Goal: Transaction & Acquisition: Purchase product/service

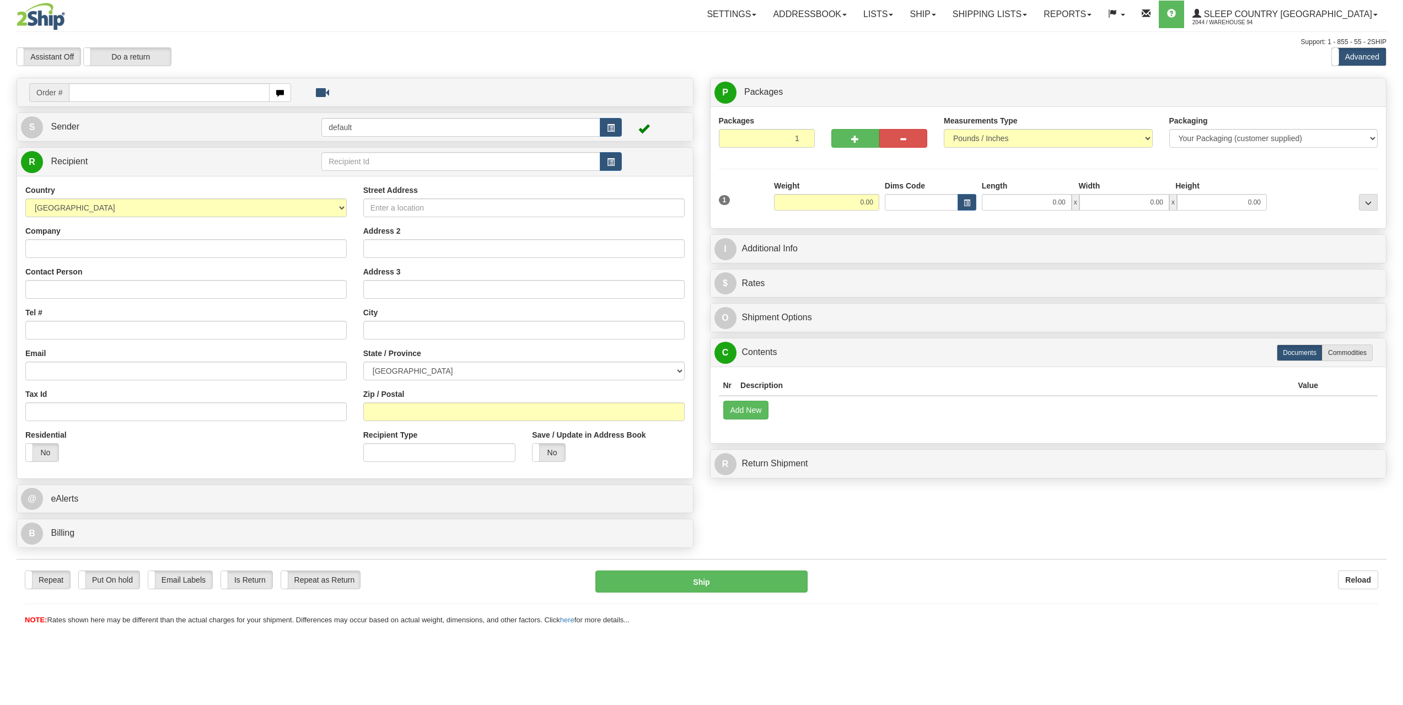
click at [944, 9] on link "Ship" at bounding box center [923, 15] width 42 height 28
click at [912, 51] on span "OnHold / Order Queue" at bounding box center [894, 53] width 78 height 9
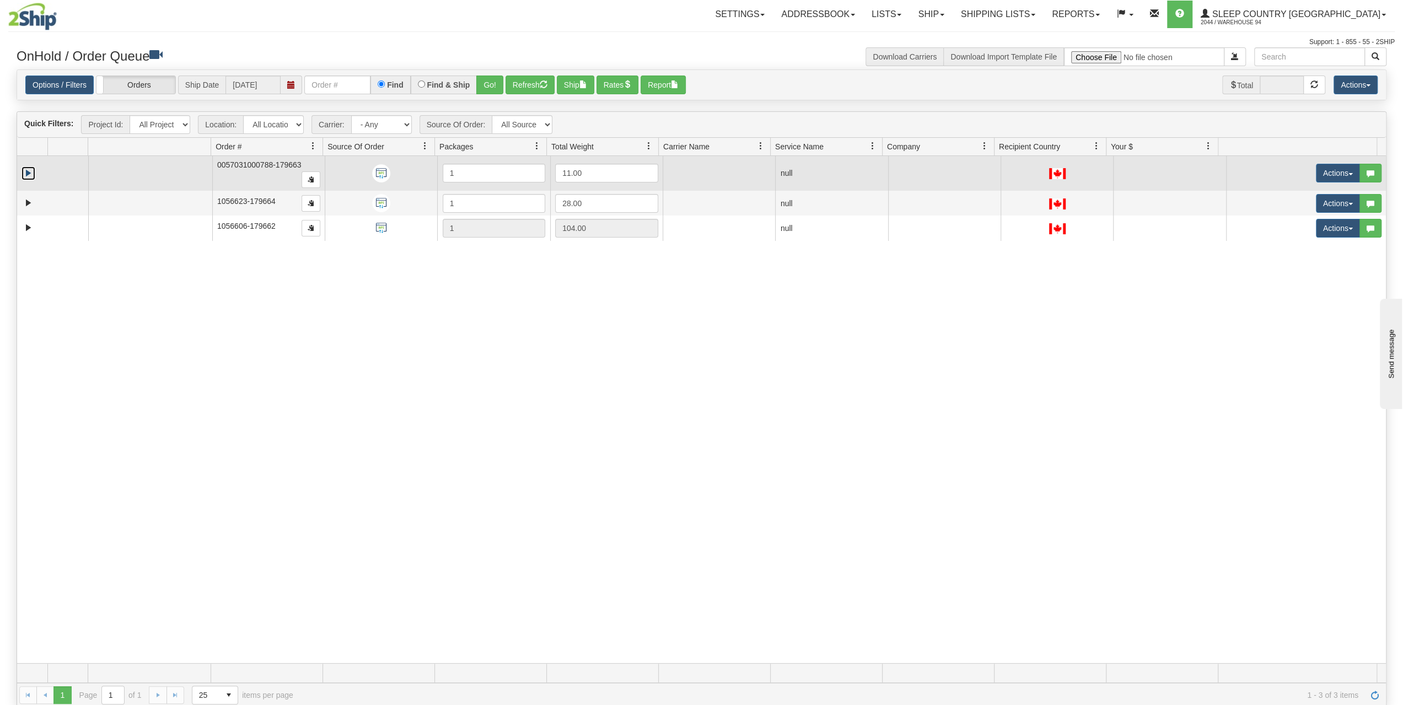
click at [32, 170] on link "Expand" at bounding box center [29, 174] width 14 height 14
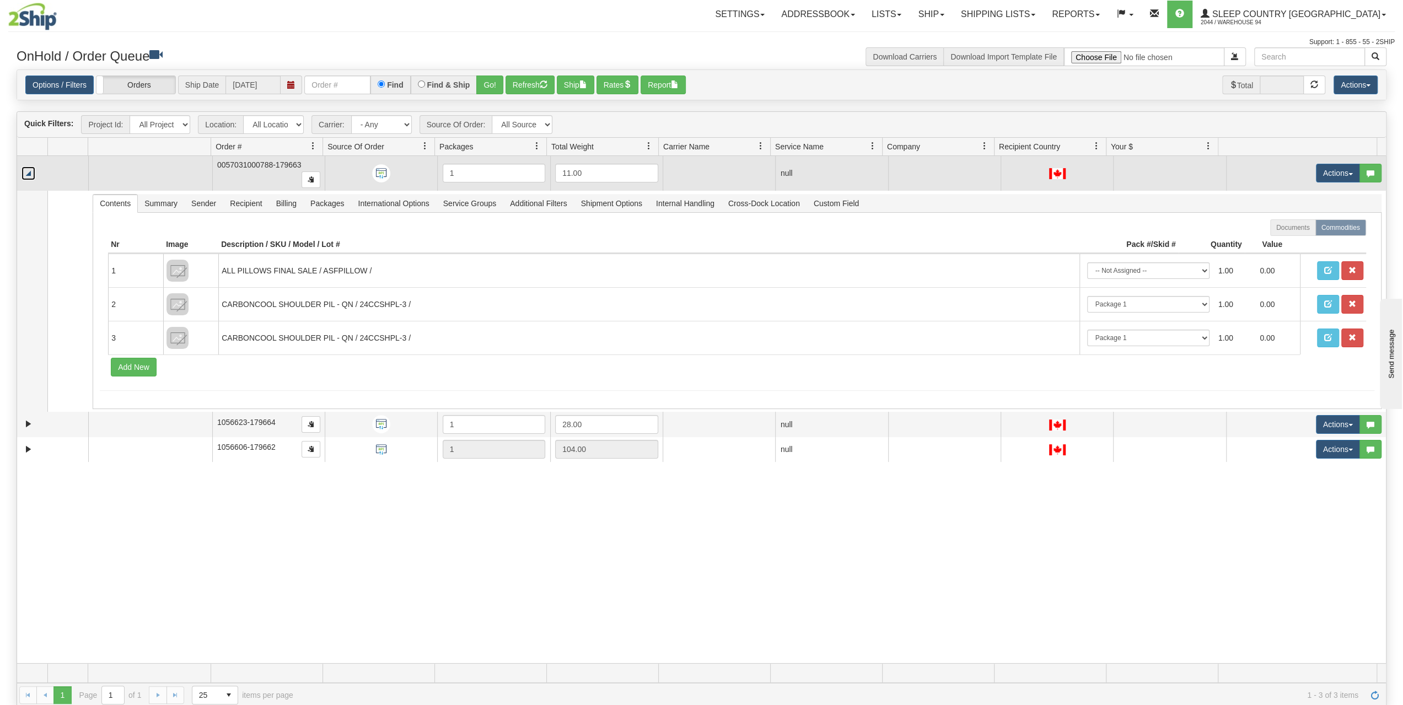
click at [28, 172] on link "Collapse" at bounding box center [29, 174] width 14 height 14
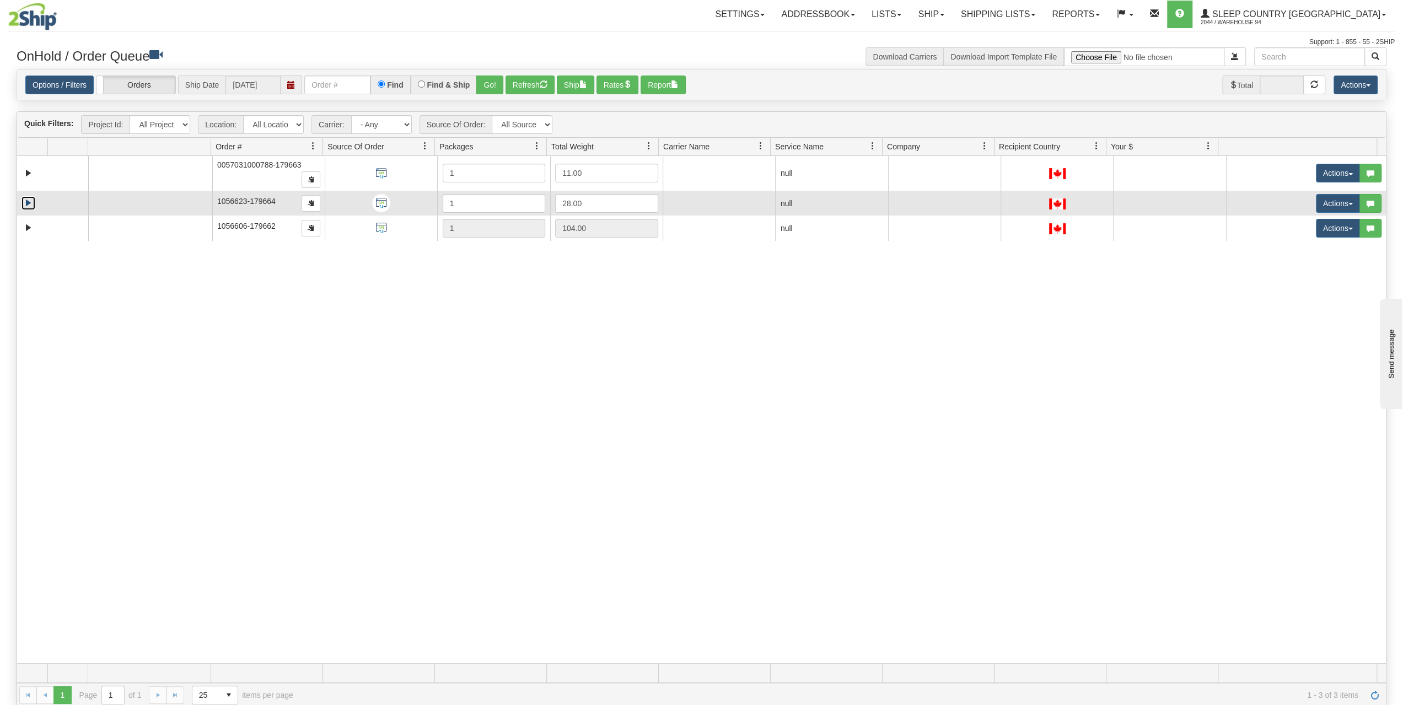
click at [25, 201] on link "Expand" at bounding box center [29, 203] width 14 height 14
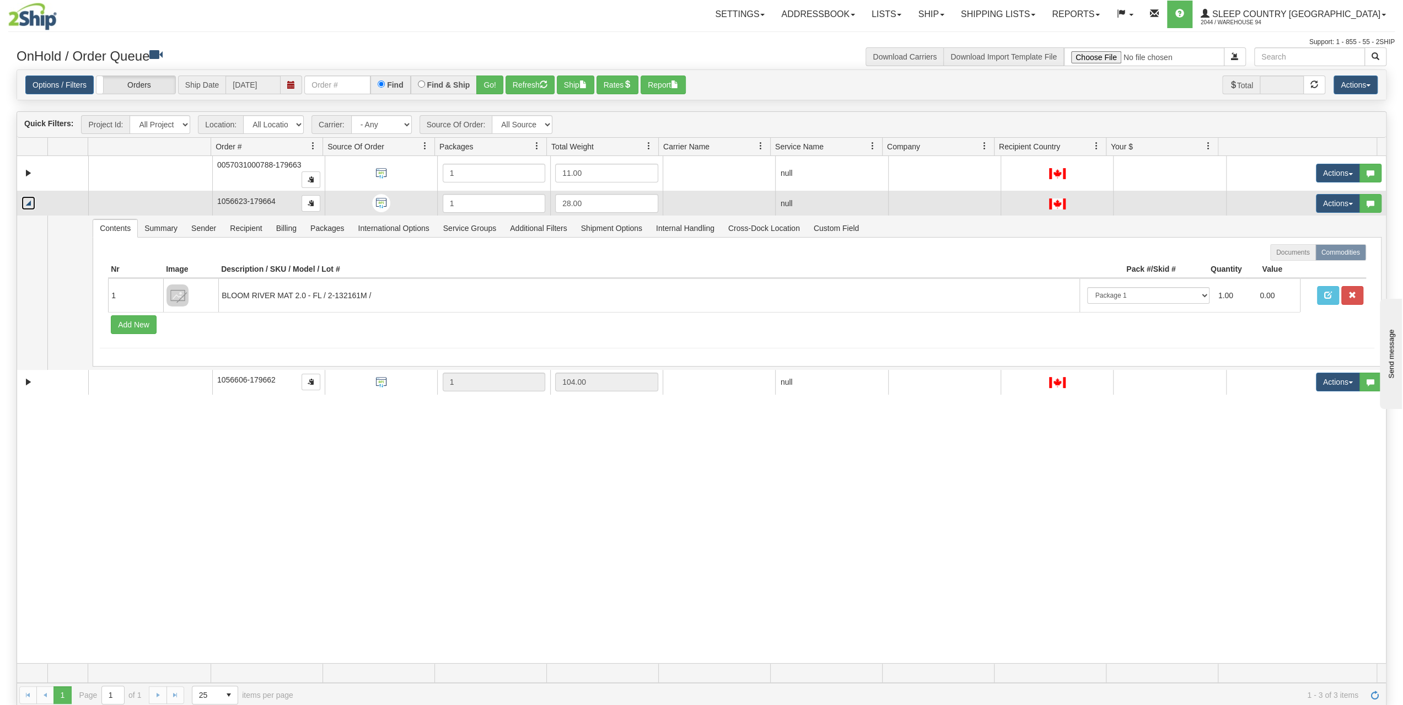
click at [25, 201] on link "Collapse" at bounding box center [29, 203] width 14 height 14
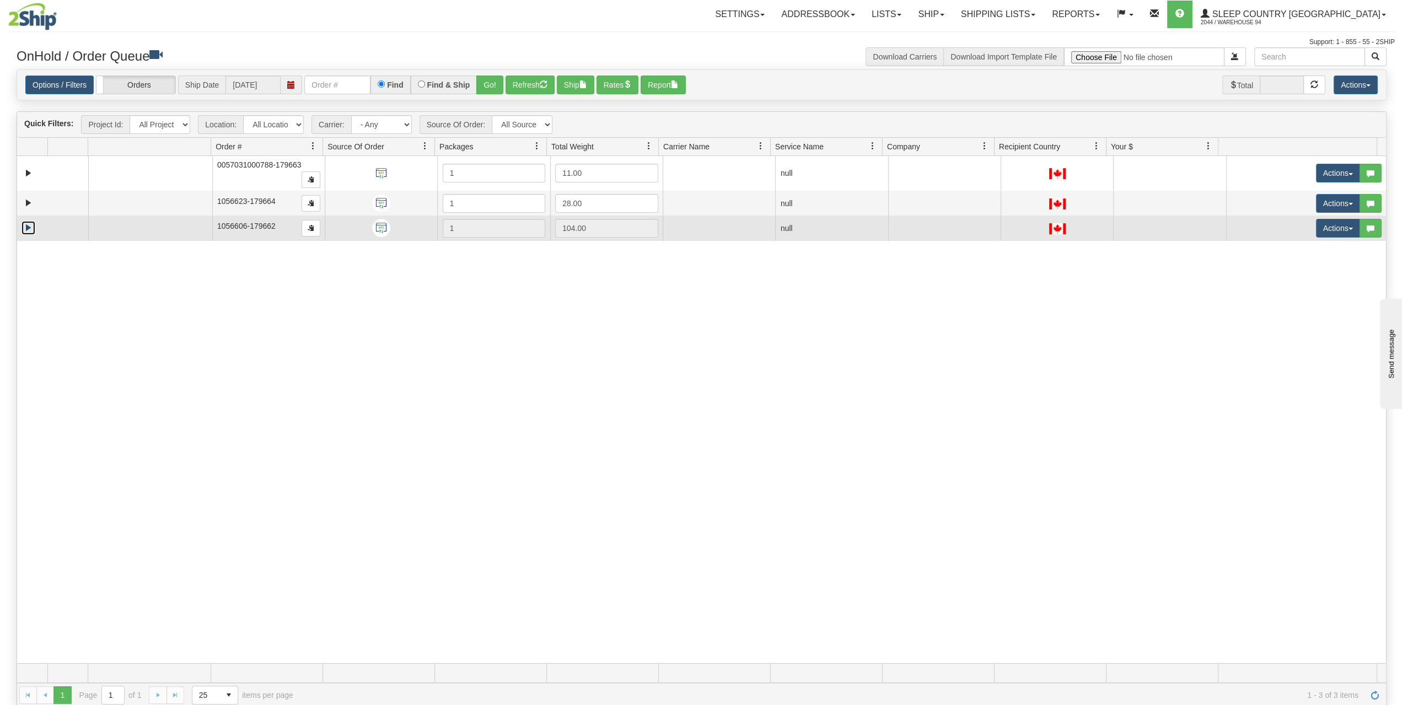
click at [31, 232] on link "Expand" at bounding box center [29, 228] width 14 height 14
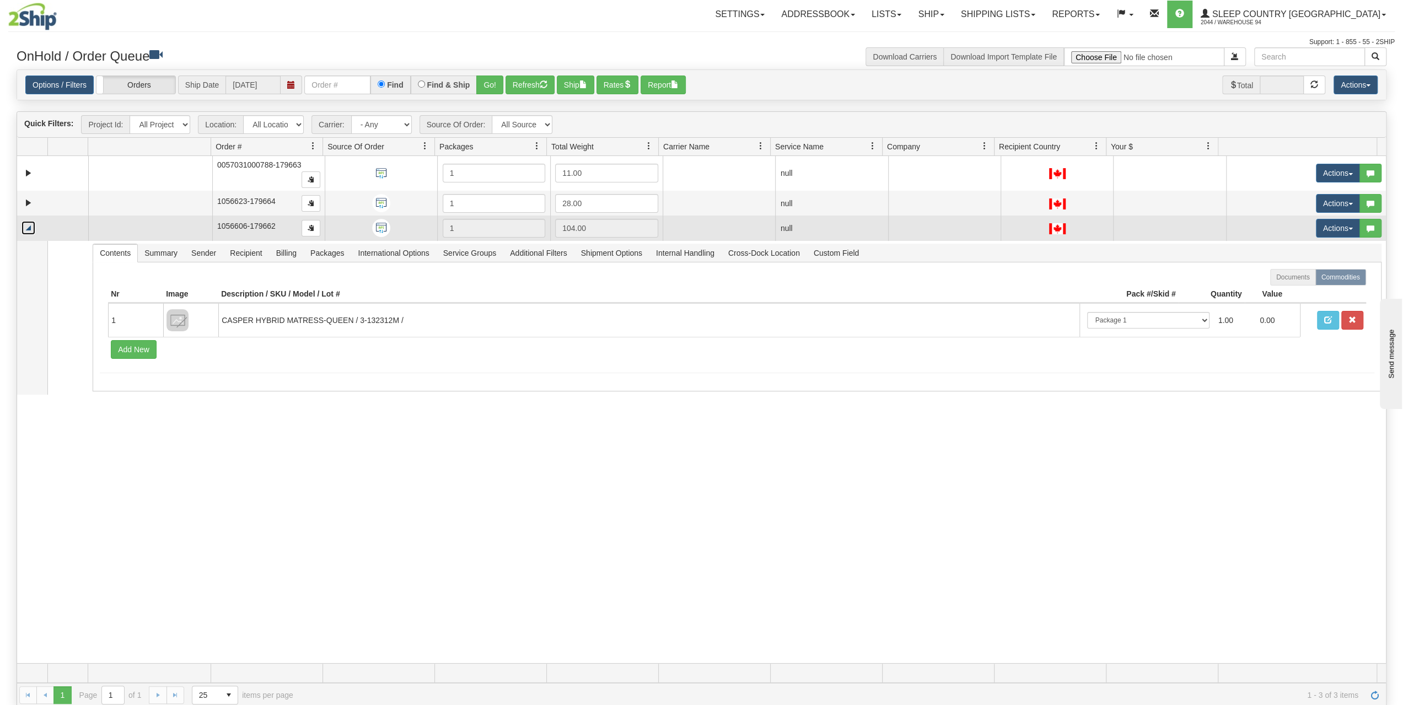
click at [31, 229] on link "Collapse" at bounding box center [29, 228] width 14 height 14
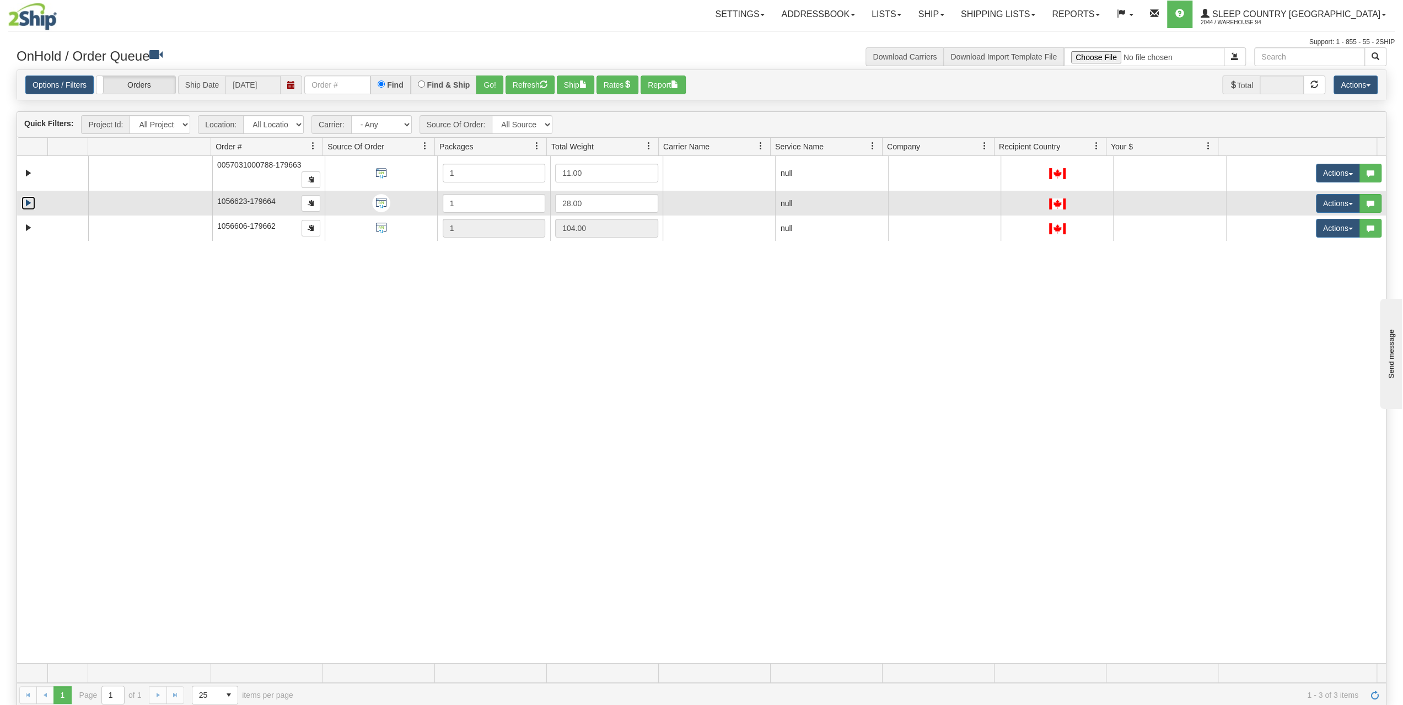
click at [25, 198] on link "Expand" at bounding box center [29, 203] width 14 height 14
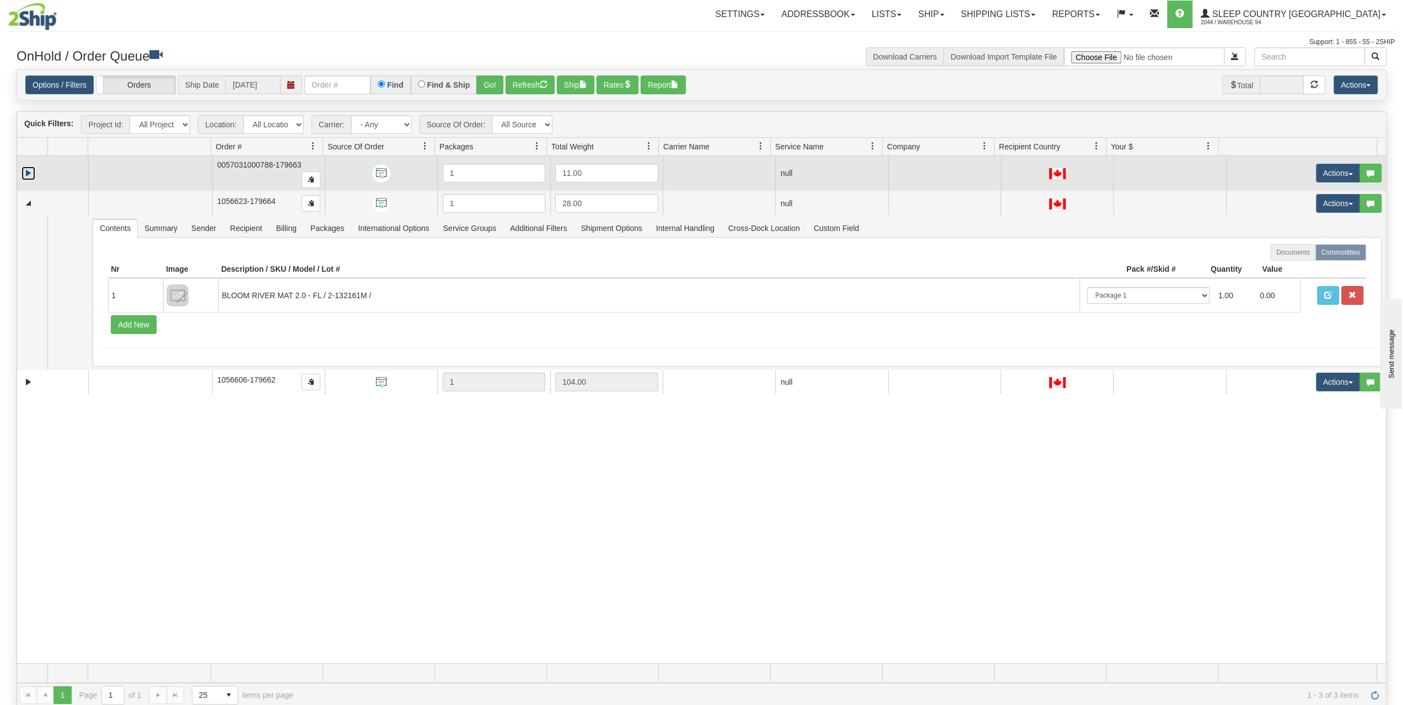
click at [26, 169] on link "Expand" at bounding box center [29, 174] width 14 height 14
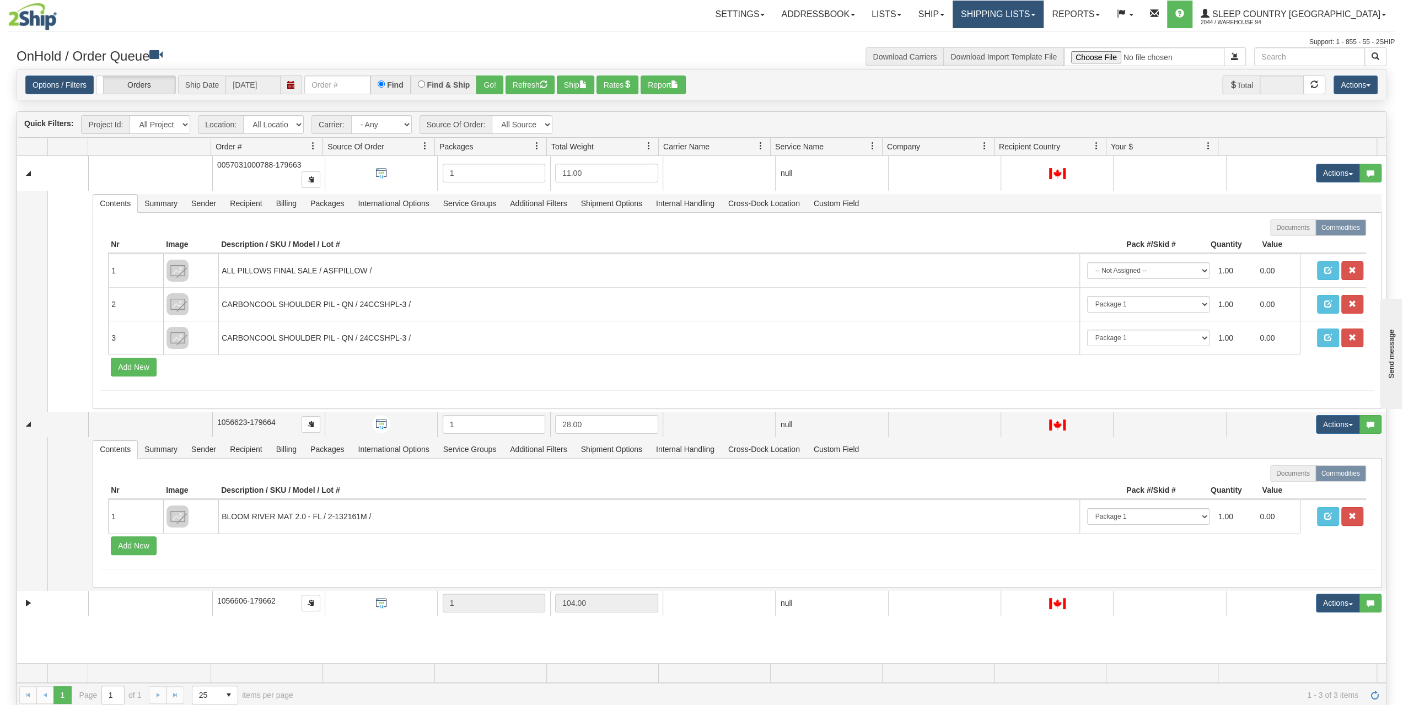
click at [1044, 20] on link "Shipping lists" at bounding box center [998, 15] width 91 height 28
click at [1011, 36] on span "Current Shipments" at bounding box center [979, 38] width 65 height 9
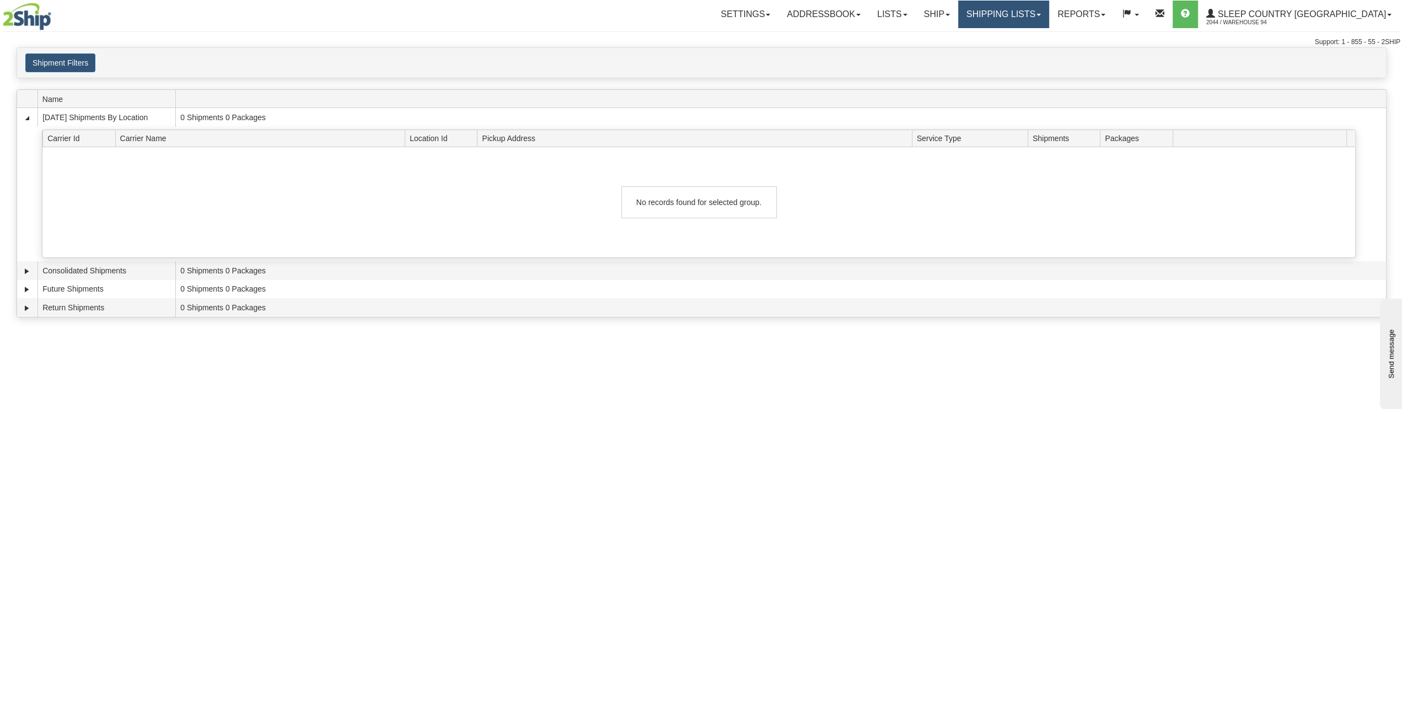
click at [1022, 20] on link "Shipping lists" at bounding box center [1003, 15] width 91 height 28
click at [1014, 55] on span "Search Shipment History" at bounding box center [994, 53] width 85 height 9
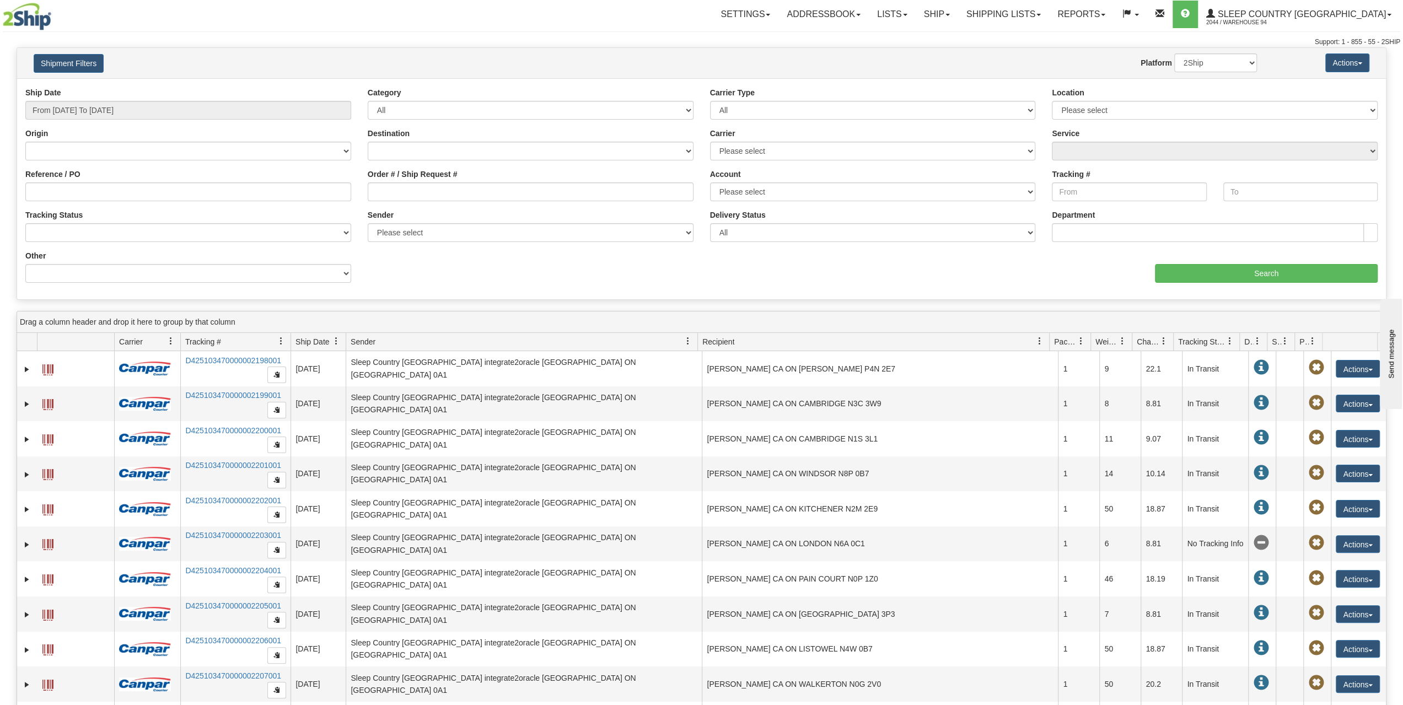
click at [176, 96] on div "Ship Date From 09/05/2025 To 09/06/2025" at bounding box center [188, 103] width 326 height 33
click at [176, 104] on input "From 09/05/2025 To 09/06/2025" at bounding box center [188, 110] width 326 height 19
click at [81, 172] on li "Last 7 Days" at bounding box center [74, 170] width 88 height 15
type input "From 08/31/2025 To 09/06/2025"
click at [1163, 273] on input "Search" at bounding box center [1266, 273] width 223 height 19
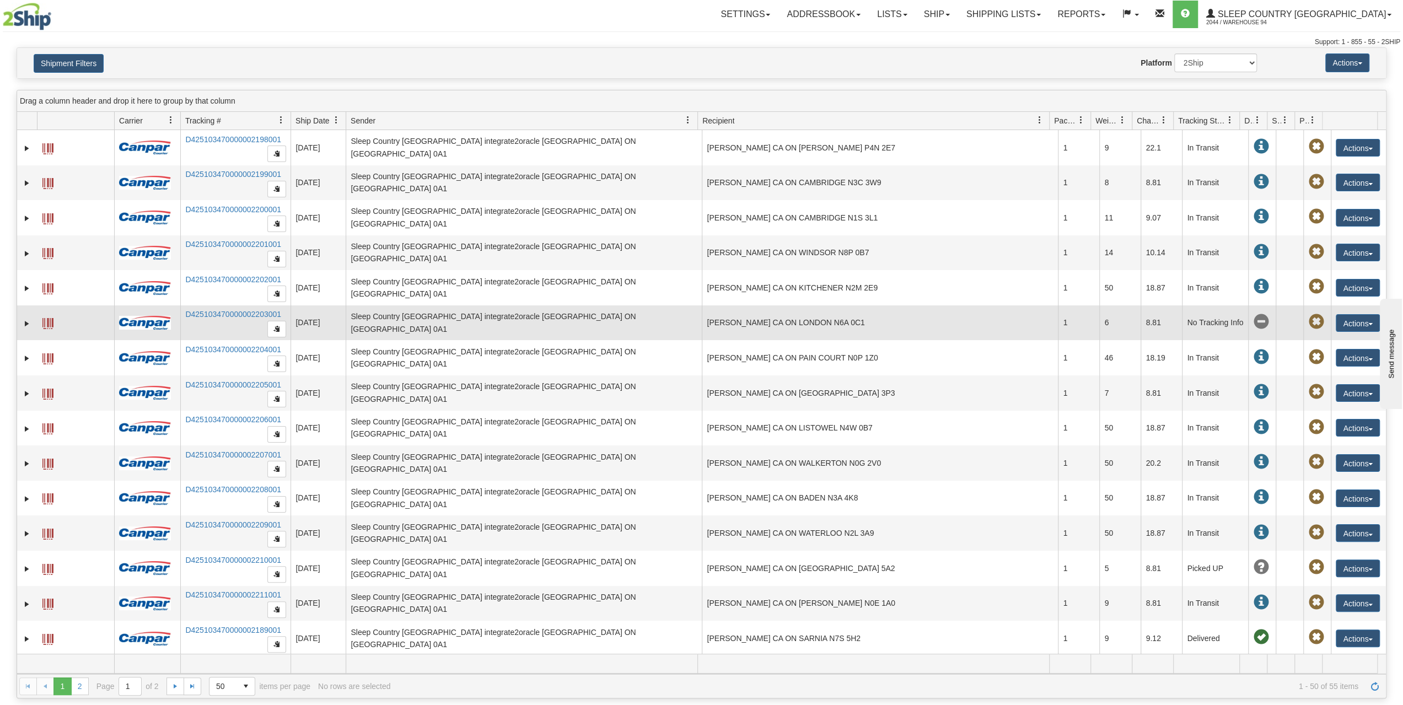
click at [777, 320] on td "ARIEL MULLAN CA ON LONDON N6A 0C1" at bounding box center [880, 323] width 356 height 35
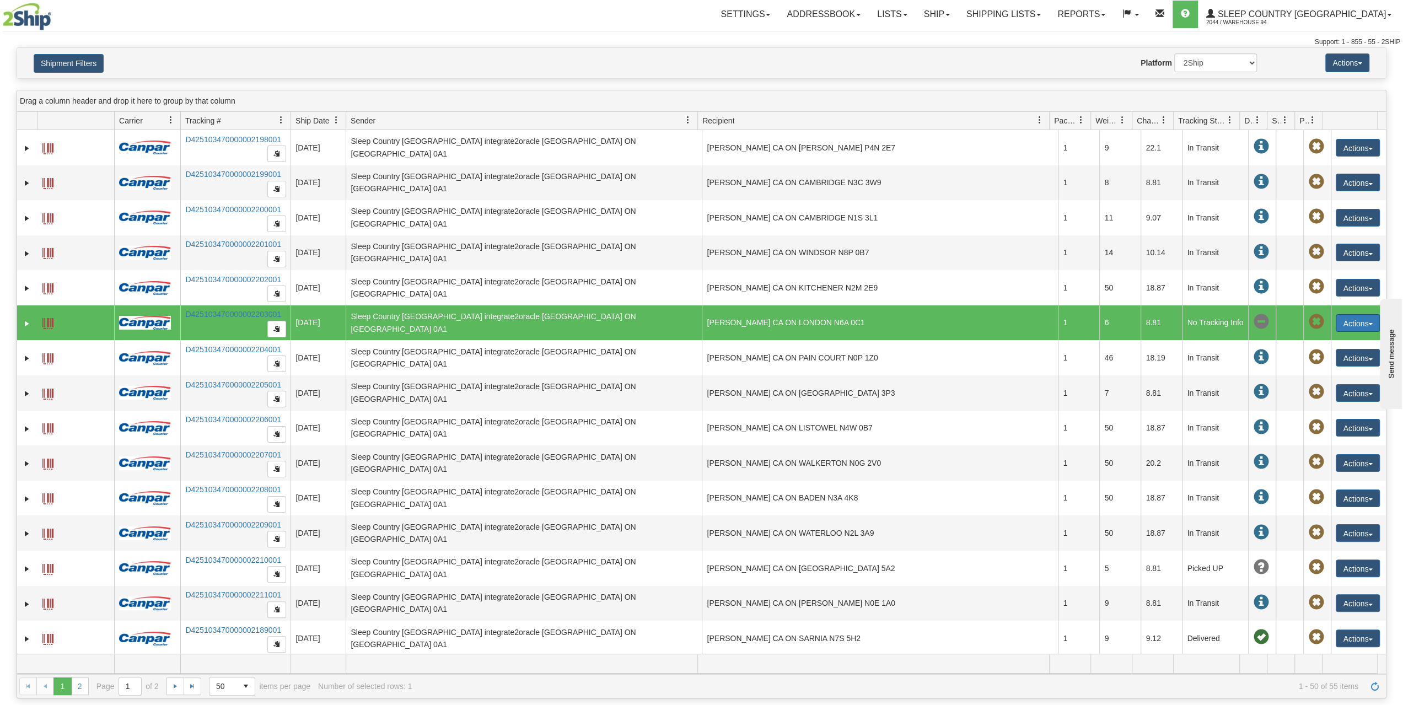
click at [1369, 323] on span "button" at bounding box center [1371, 324] width 4 height 2
click at [740, 310] on td "ARIEL MULLAN CA ON LONDON N6A 0C1" at bounding box center [880, 323] width 356 height 35
click at [1309, 318] on span at bounding box center [1316, 321] width 15 height 15
click at [1253, 319] on span at bounding box center [1260, 321] width 15 height 15
click at [1356, 323] on button "Actions" at bounding box center [1358, 323] width 44 height 18
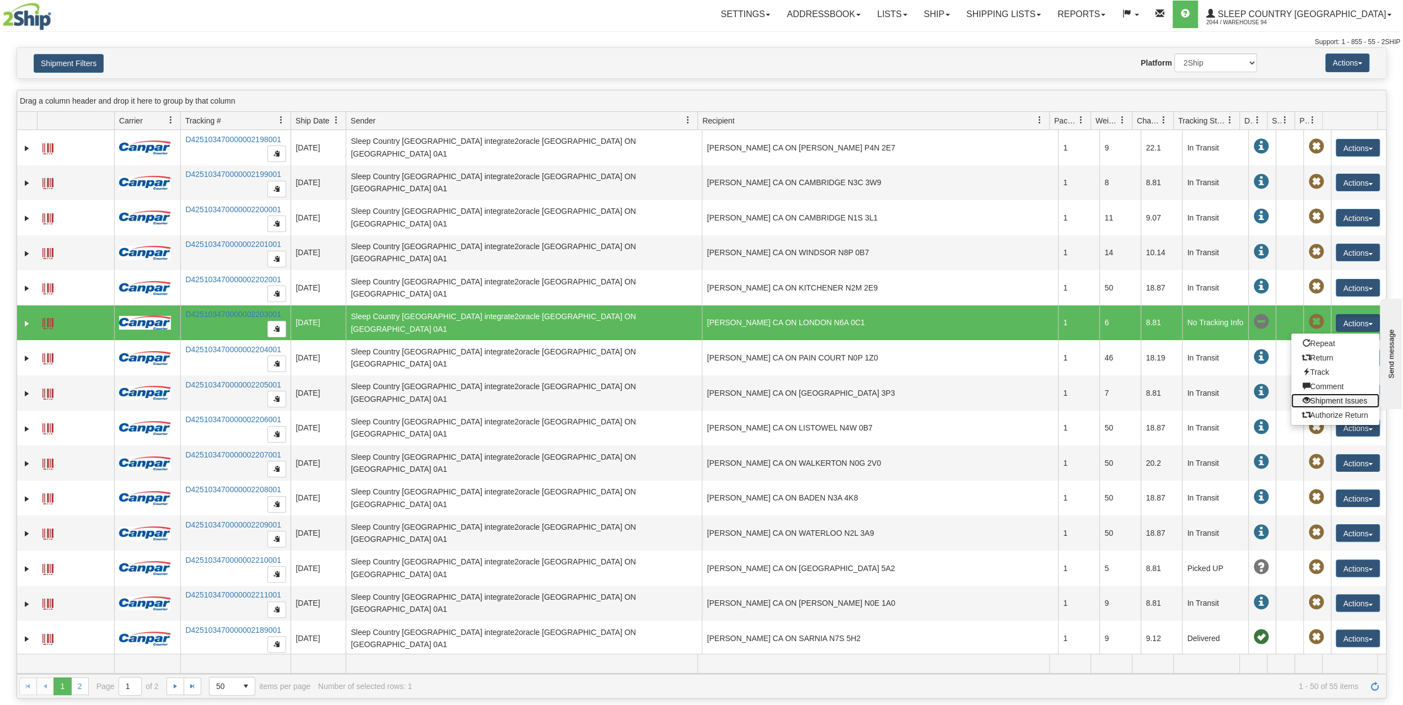
click at [1326, 399] on link "Shipment Issues" at bounding box center [1336, 401] width 88 height 14
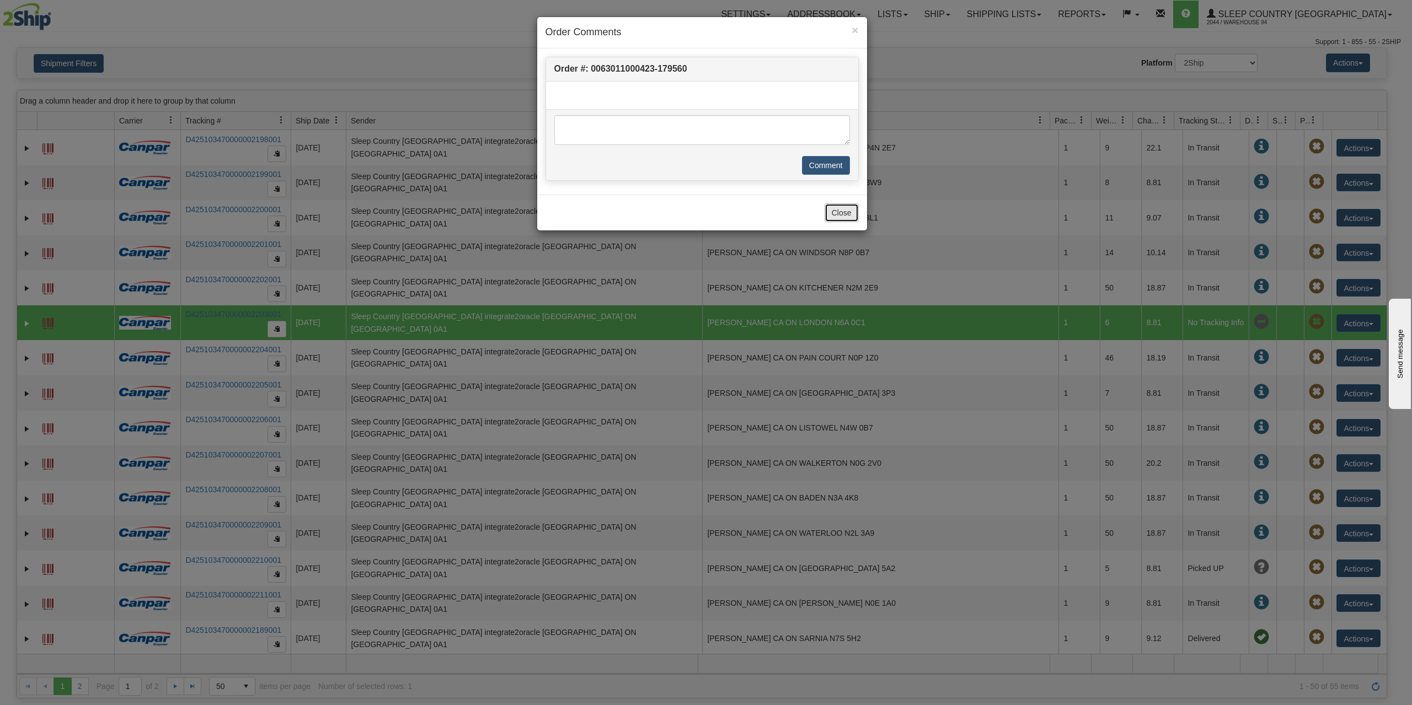
click at [850, 208] on button "Close" at bounding box center [841, 212] width 34 height 19
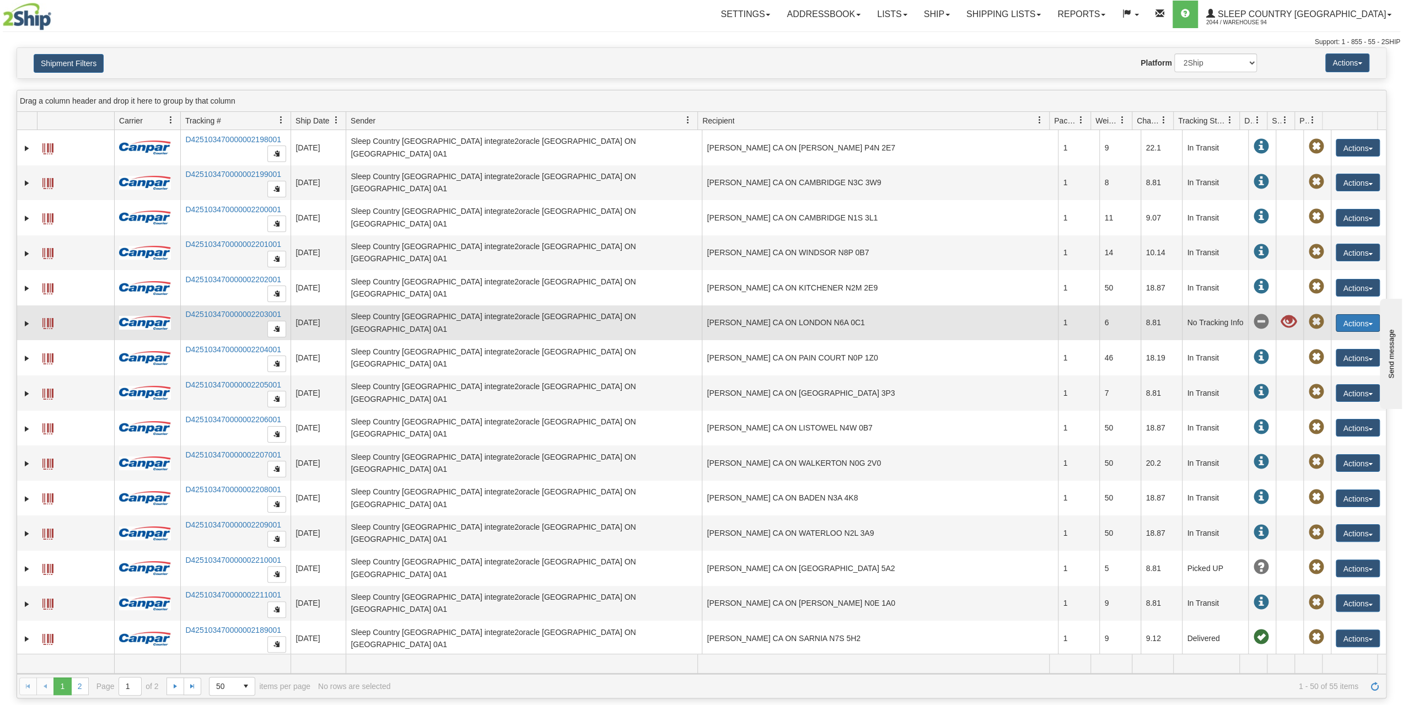
click at [1354, 326] on button "Actions" at bounding box center [1358, 323] width 44 height 18
click at [1294, 396] on link "Shipment Issue Solved" at bounding box center [1325, 401] width 109 height 14
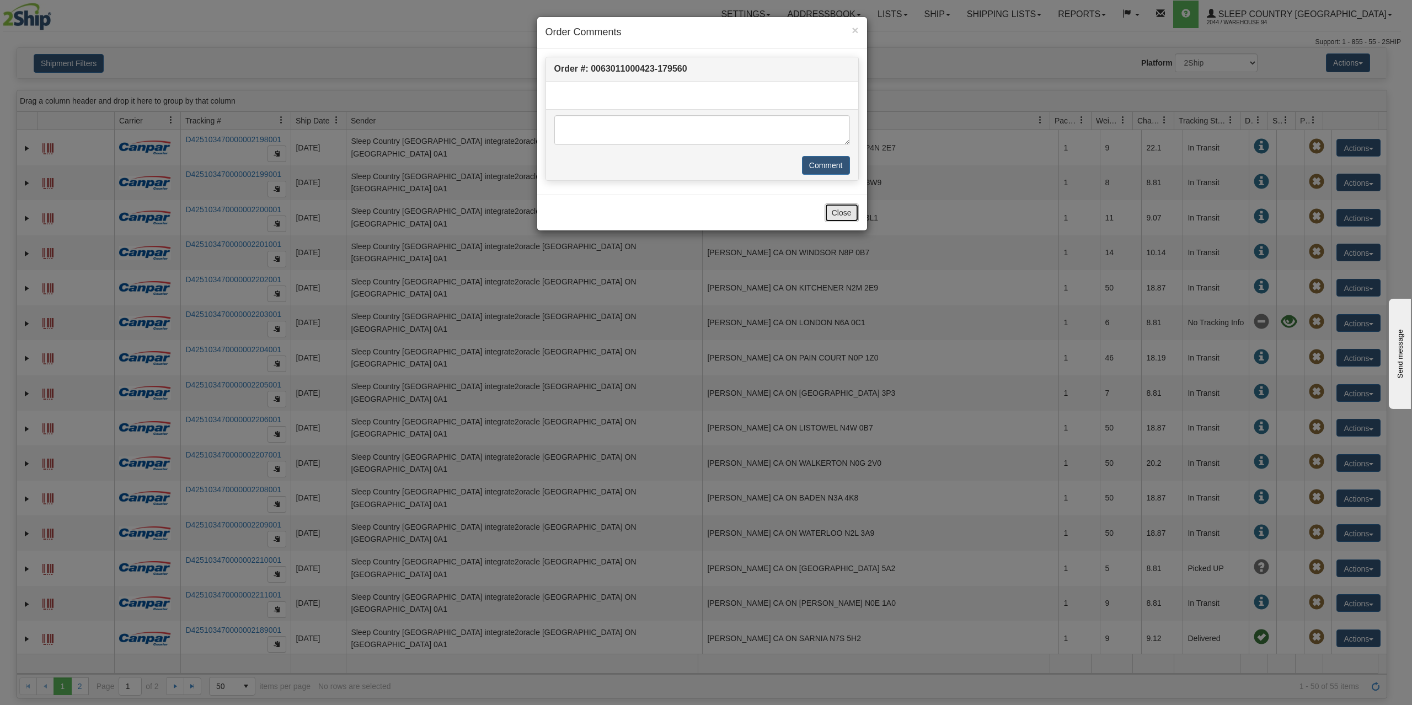
click at [838, 217] on button "Close" at bounding box center [841, 212] width 34 height 19
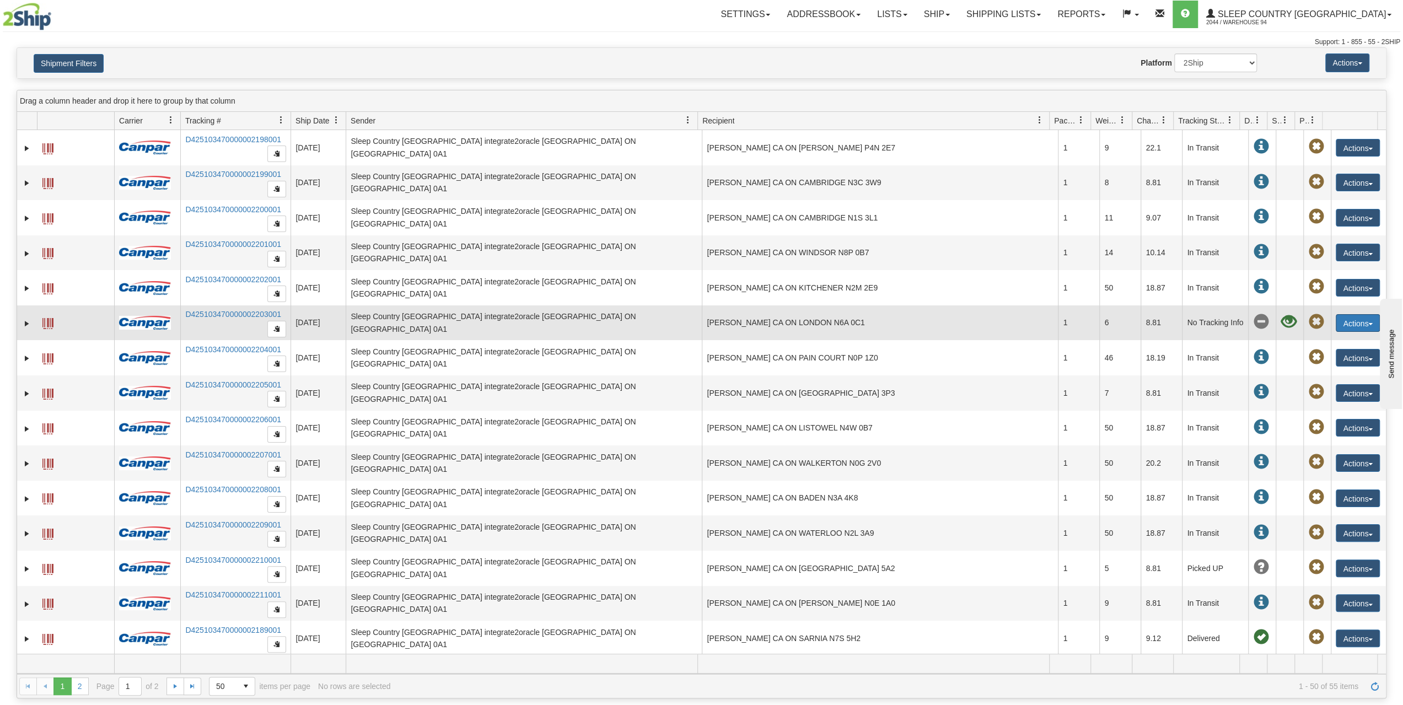
click at [1358, 321] on button "Actions" at bounding box center [1358, 323] width 44 height 18
click at [28, 321] on link "Expand" at bounding box center [27, 323] width 11 height 11
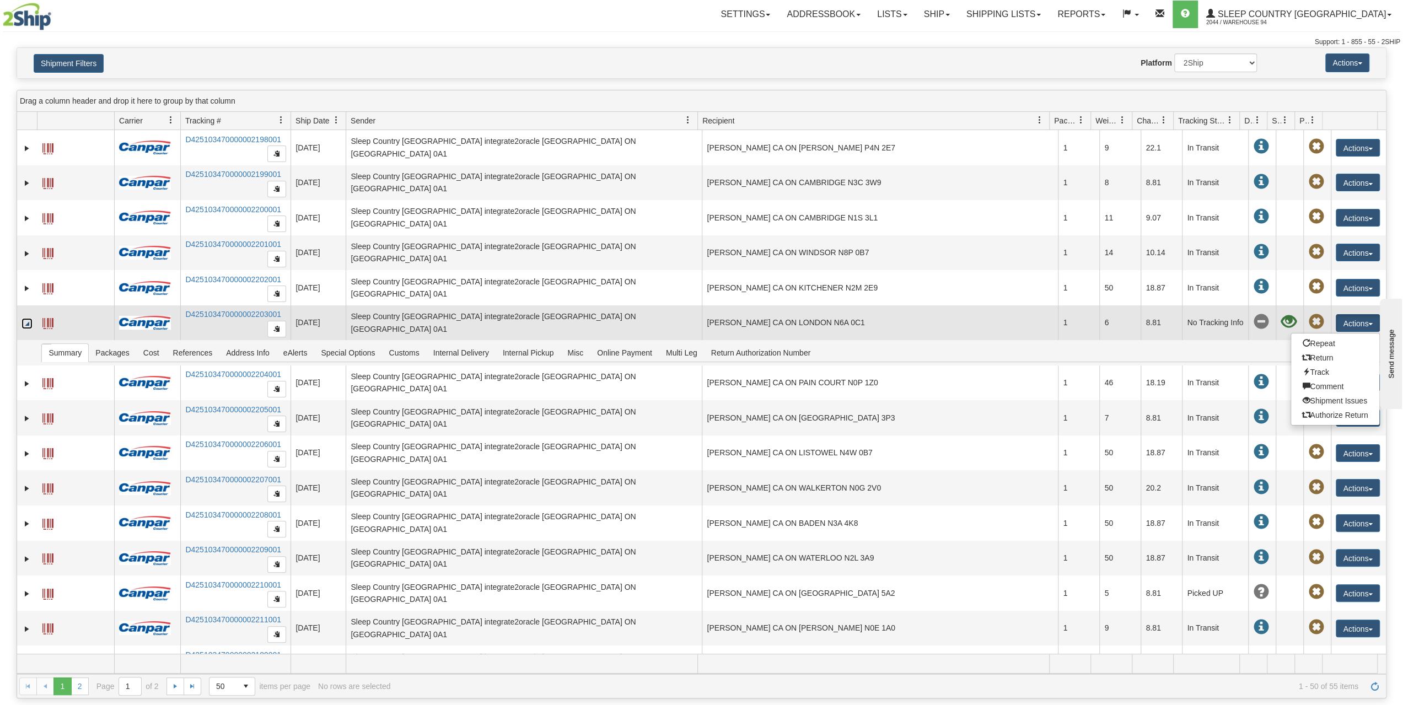
click at [56, 319] on td at bounding box center [75, 323] width 77 height 35
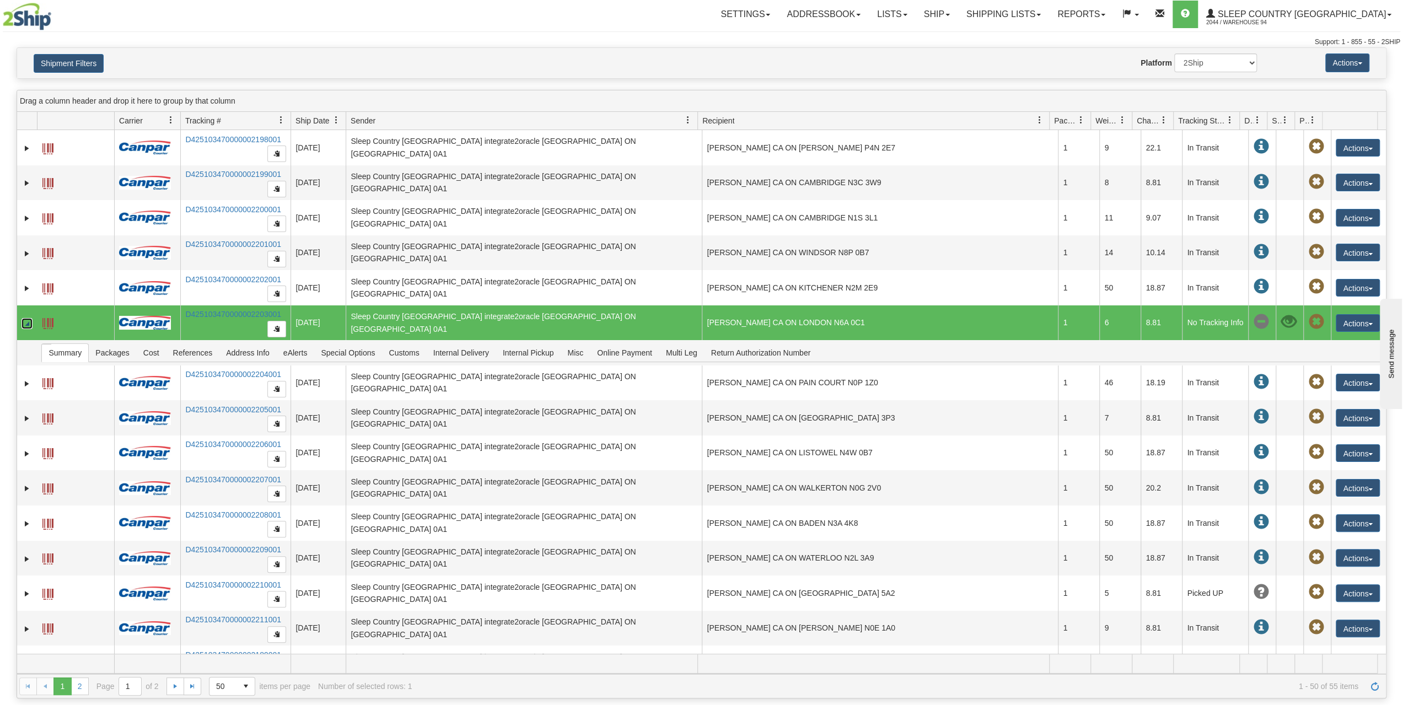
click at [52, 319] on span at bounding box center [47, 323] width 11 height 11
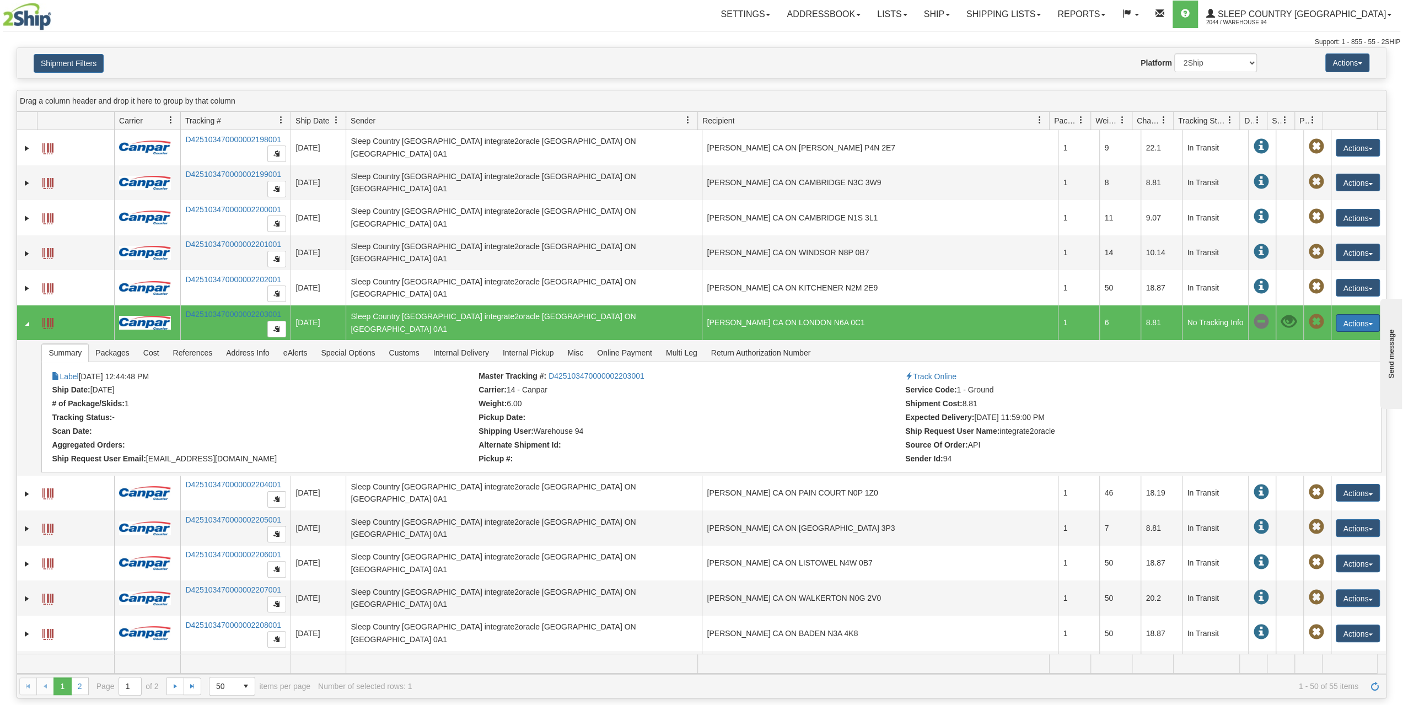
click at [1339, 319] on button "Actions" at bounding box center [1358, 323] width 44 height 18
click at [45, 319] on span at bounding box center [47, 323] width 11 height 11
click at [958, 23] on link "Ship" at bounding box center [937, 15] width 42 height 28
click at [947, 52] on span "OnHold / Order Queue" at bounding box center [908, 53] width 78 height 9
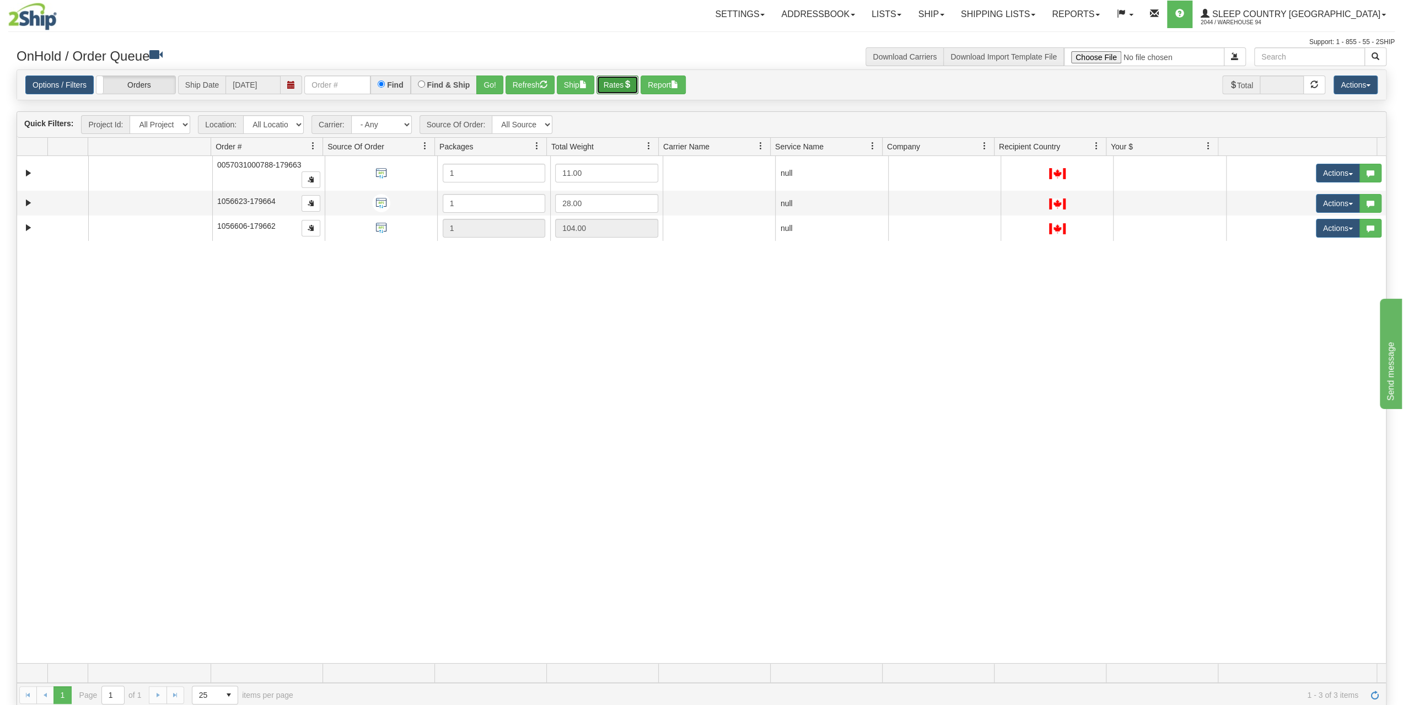
click at [610, 82] on button "Rates" at bounding box center [618, 85] width 42 height 19
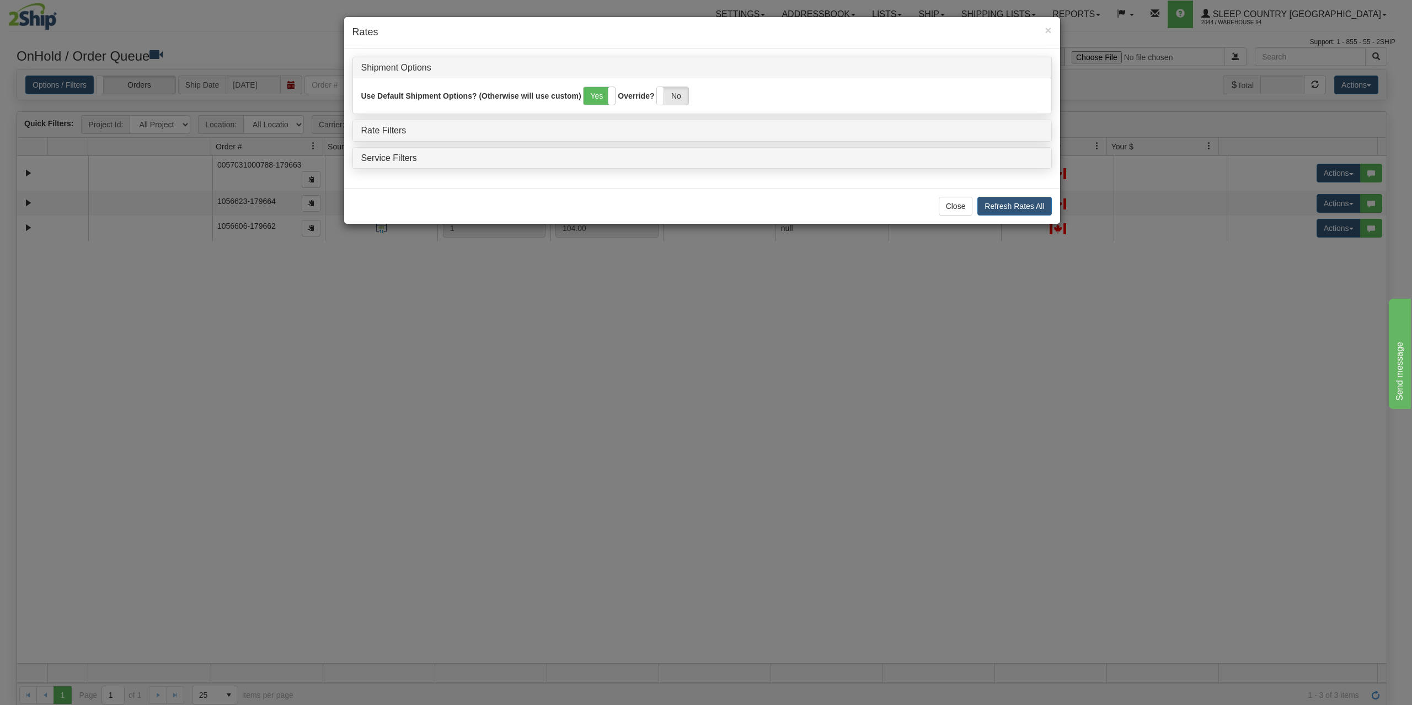
click at [385, 121] on div "Rate Filters" at bounding box center [702, 130] width 698 height 21
click at [385, 123] on div "Rate Filters" at bounding box center [702, 130] width 698 height 21
click at [386, 124] on div "Rate Filters" at bounding box center [702, 130] width 698 height 21
click at [386, 126] on link "Rate Filters" at bounding box center [383, 130] width 45 height 9
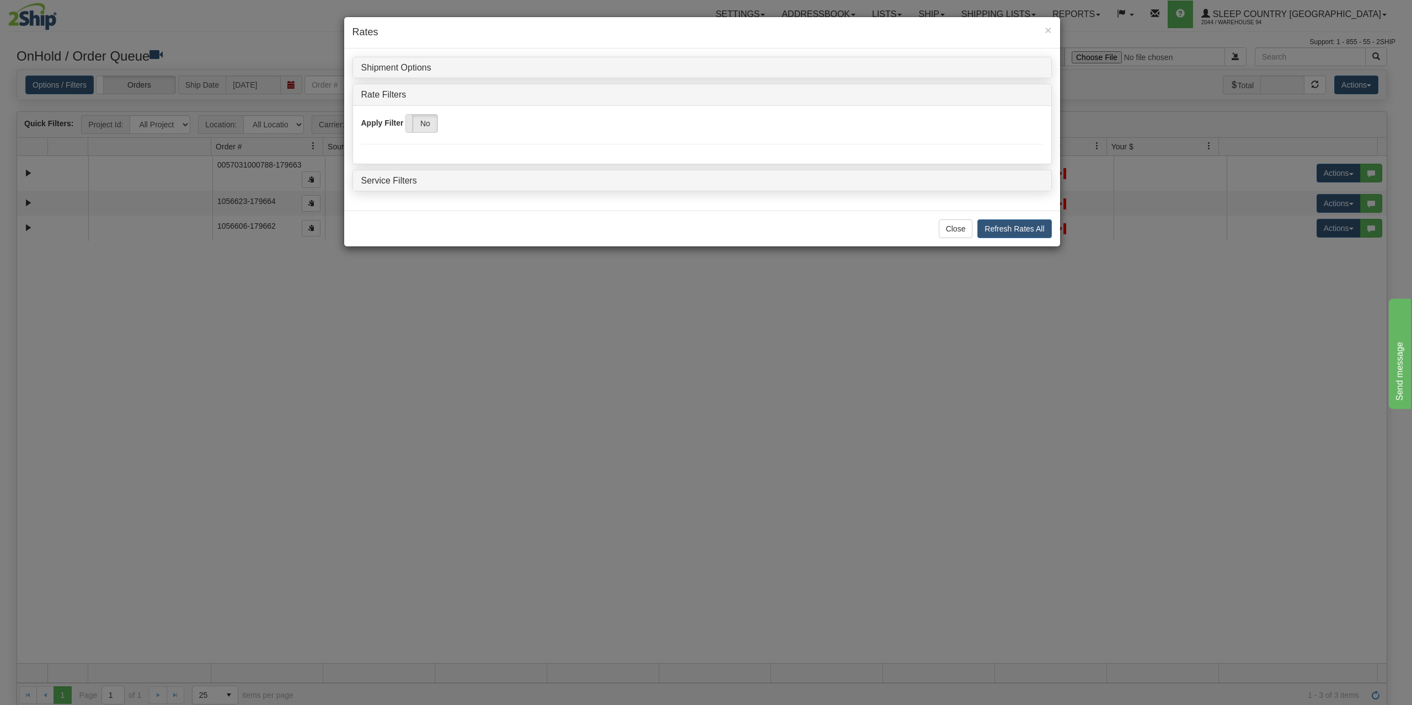
click at [411, 124] on span at bounding box center [406, 124] width 14 height 18
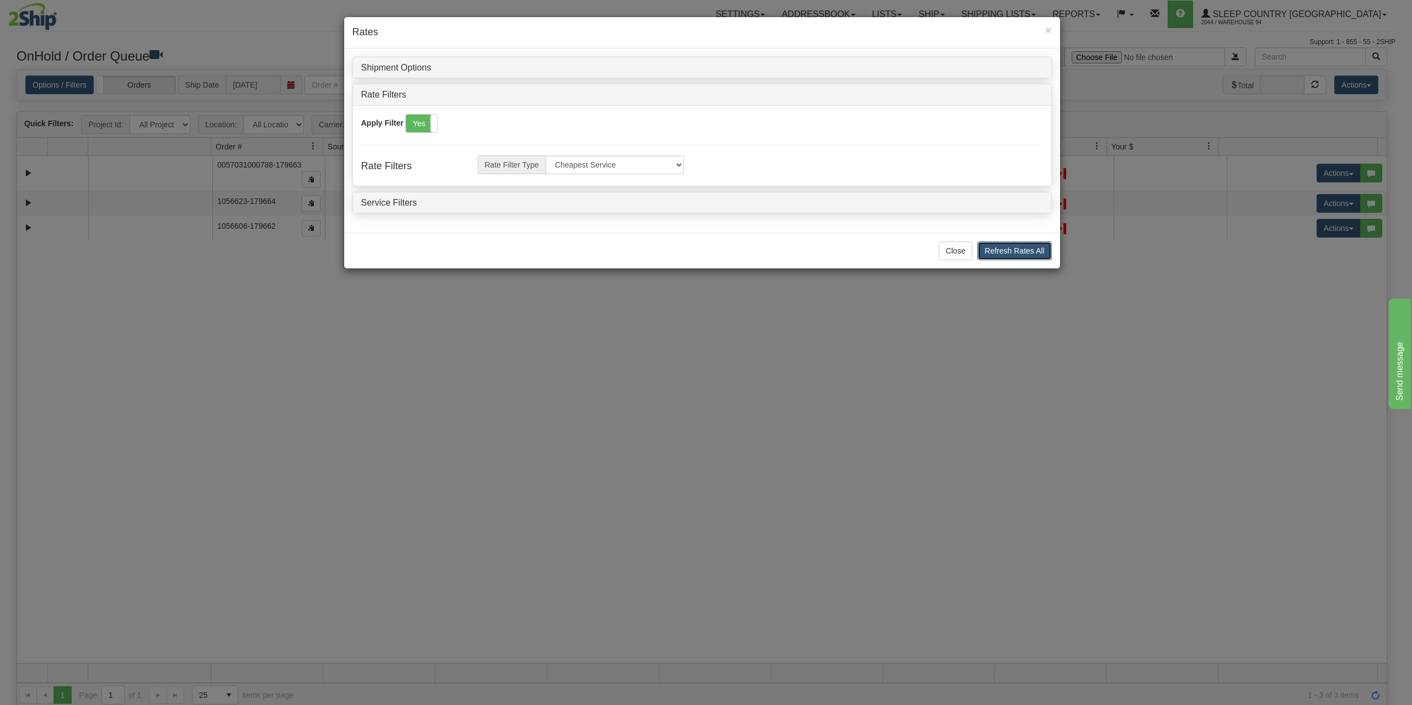
click at [988, 250] on button "Refresh Rates All" at bounding box center [1014, 251] width 74 height 19
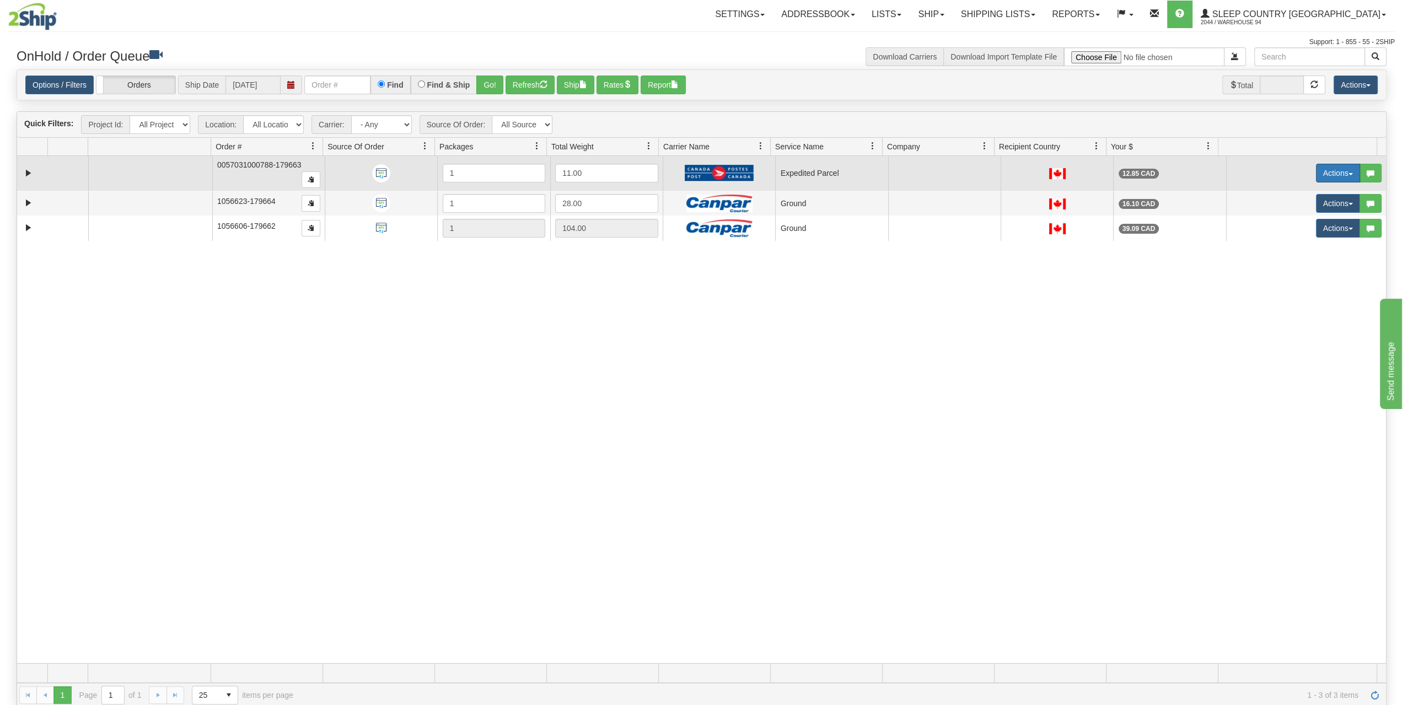
click at [1321, 169] on button "Actions" at bounding box center [1338, 173] width 44 height 19
click at [1276, 190] on span at bounding box center [1280, 194] width 8 height 8
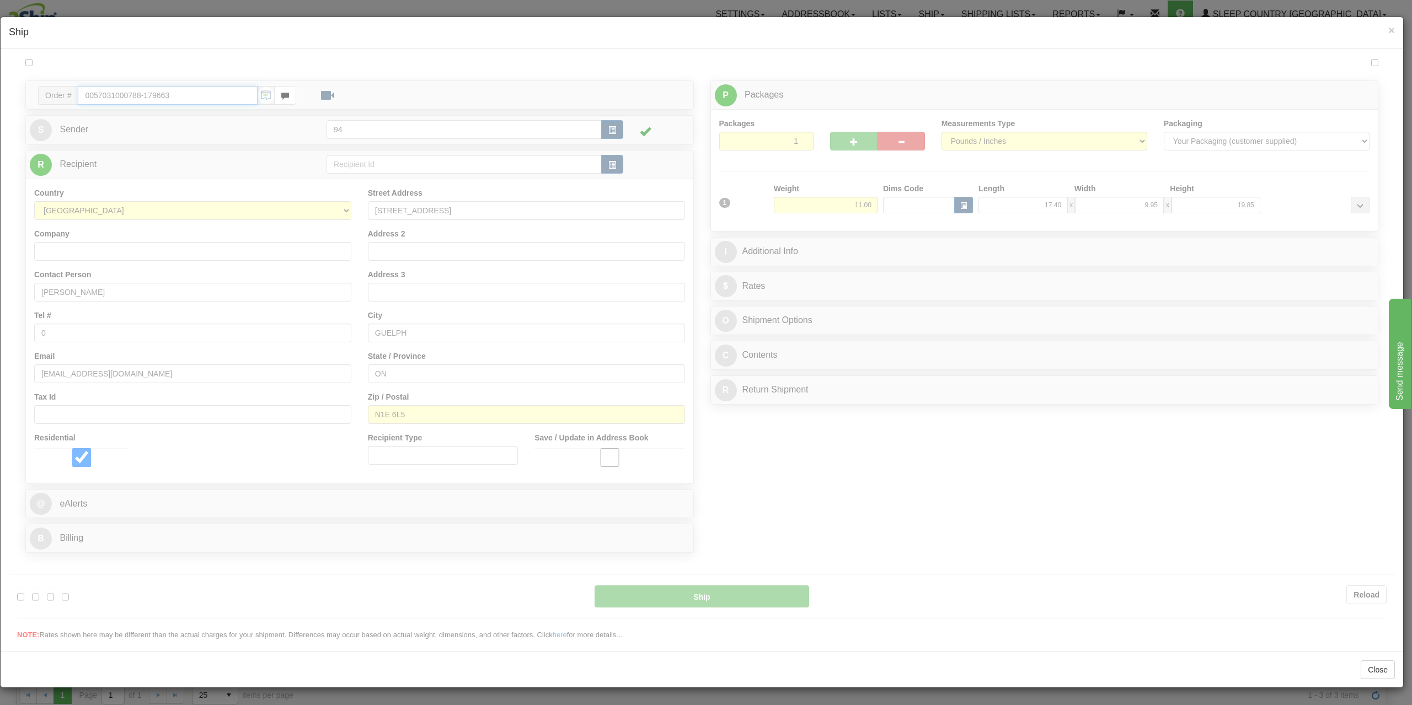
type input "DOM.EP"
type input "13:02"
type input "16:00"
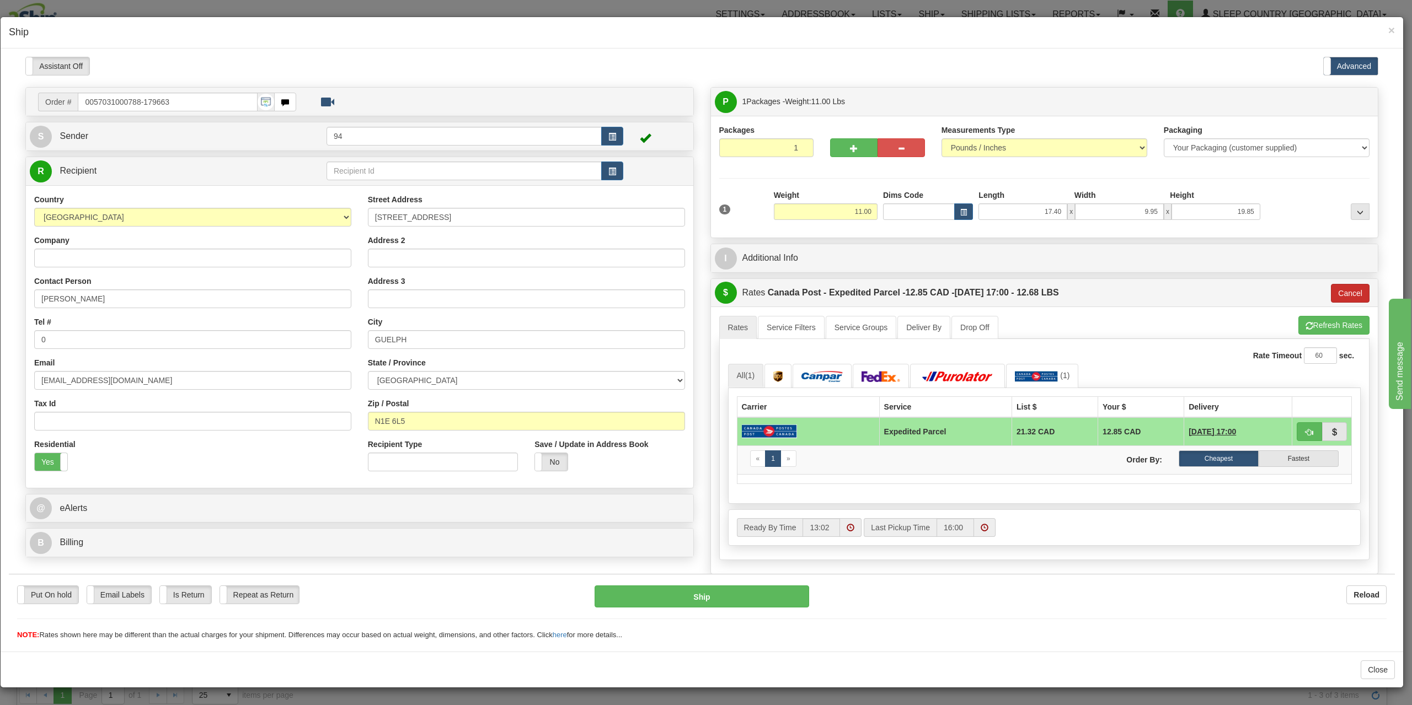
drag, startPoint x: 1328, startPoint y: 280, endPoint x: 1330, endPoint y: 291, distance: 11.8
click at [1328, 281] on div "$ Rates Canada Post - Expedited Parcel - 12.85 CAD - [DATE] 17:00 - 12.68 LBS C…" at bounding box center [1044, 292] width 667 height 28
click at [1331, 291] on button "Cancel" at bounding box center [1350, 292] width 39 height 19
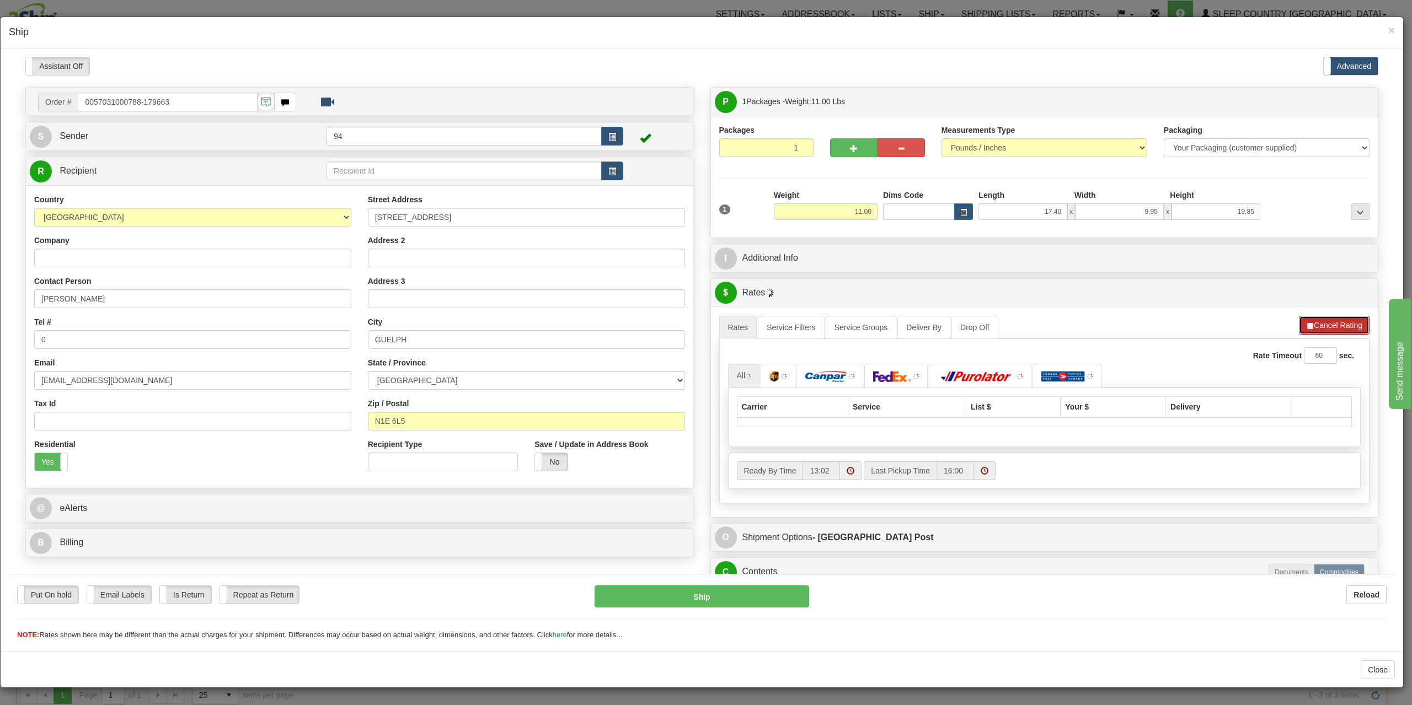
click at [1325, 322] on button "Cancel Rating" at bounding box center [1334, 324] width 71 height 19
click at [1325, 322] on button "Refresh Rates" at bounding box center [1333, 324] width 71 height 19
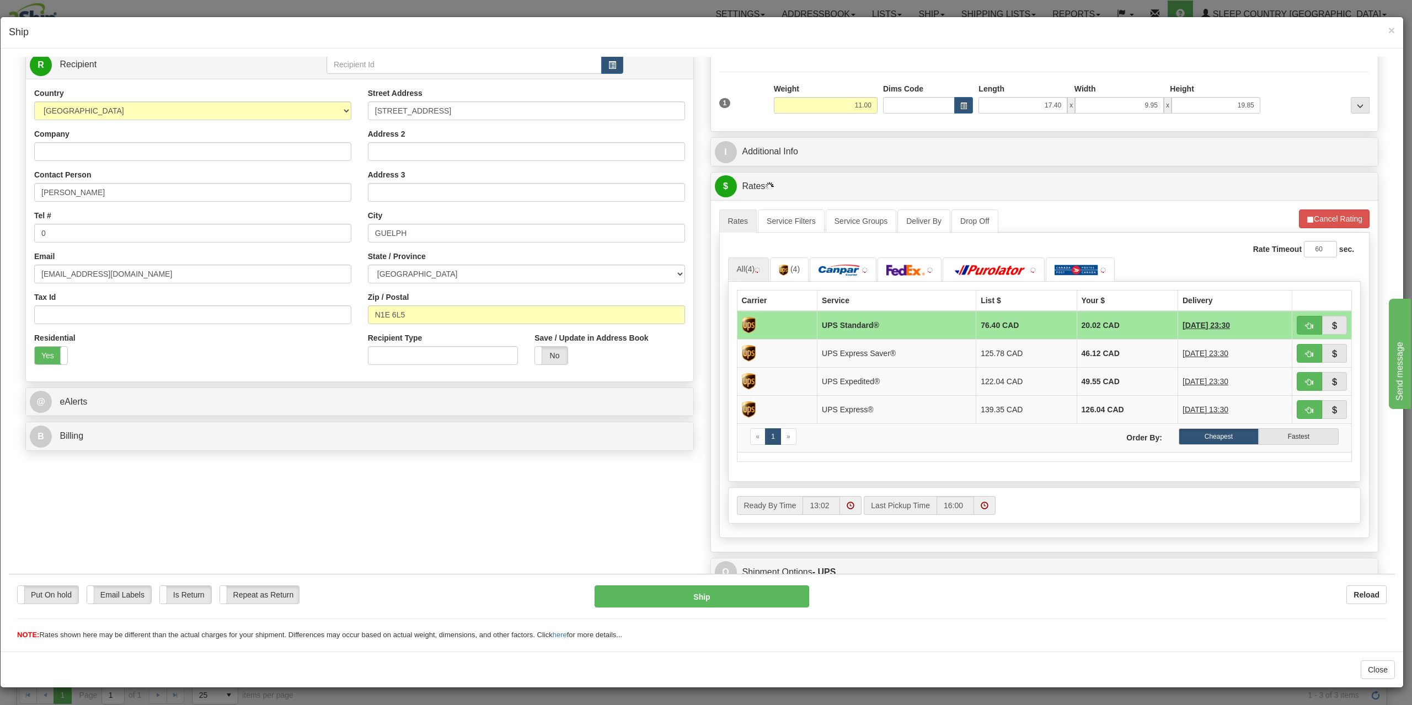
scroll to position [110, 0]
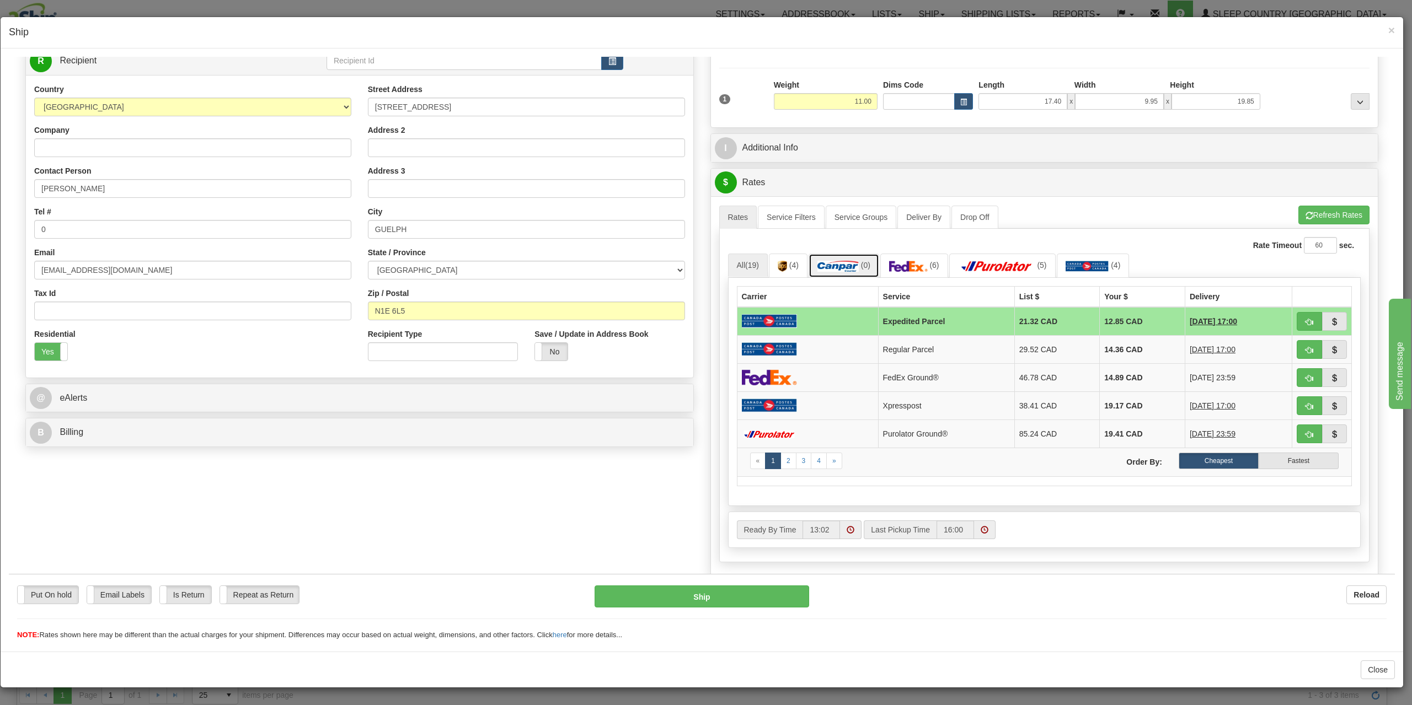
click at [846, 260] on img at bounding box center [837, 265] width 41 height 11
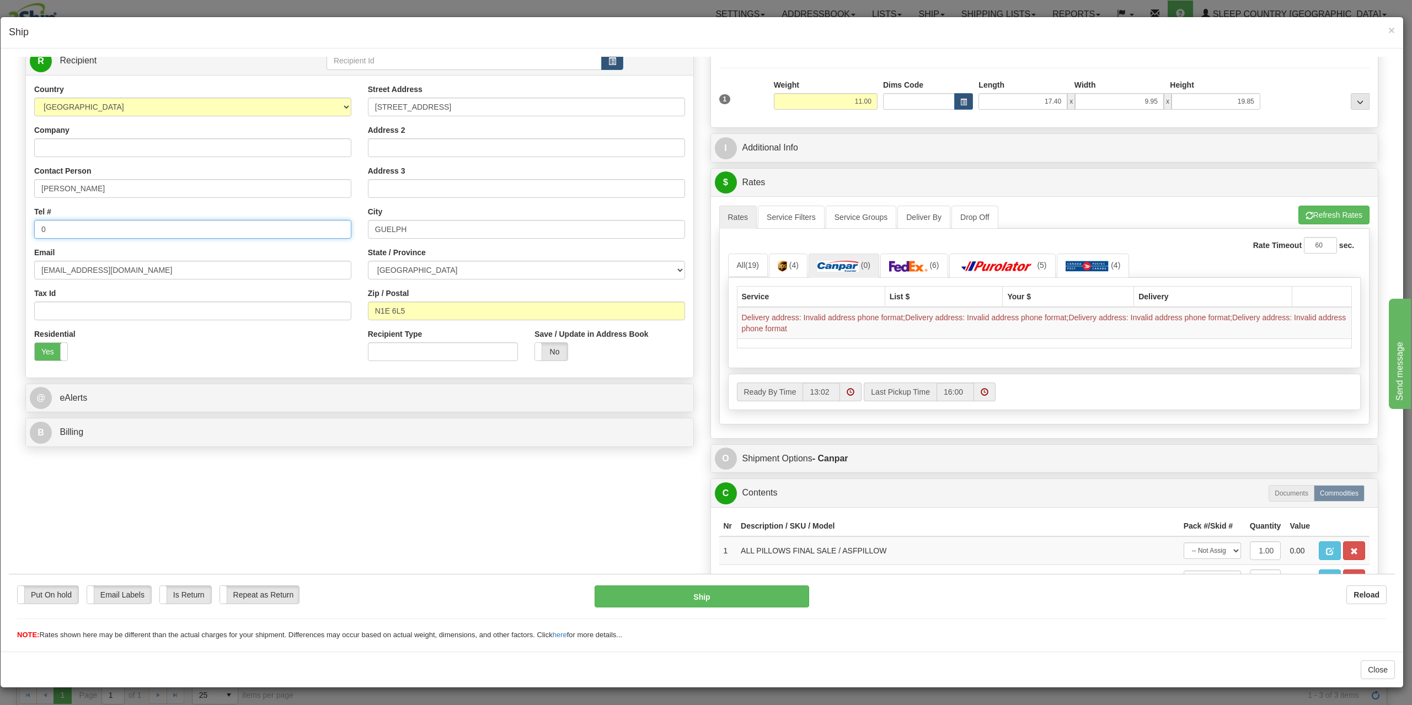
click at [144, 224] on input "0" at bounding box center [192, 228] width 317 height 19
type input "[PHONE_NUMBER]"
click at [1342, 216] on button "Refresh Rates" at bounding box center [1333, 214] width 71 height 19
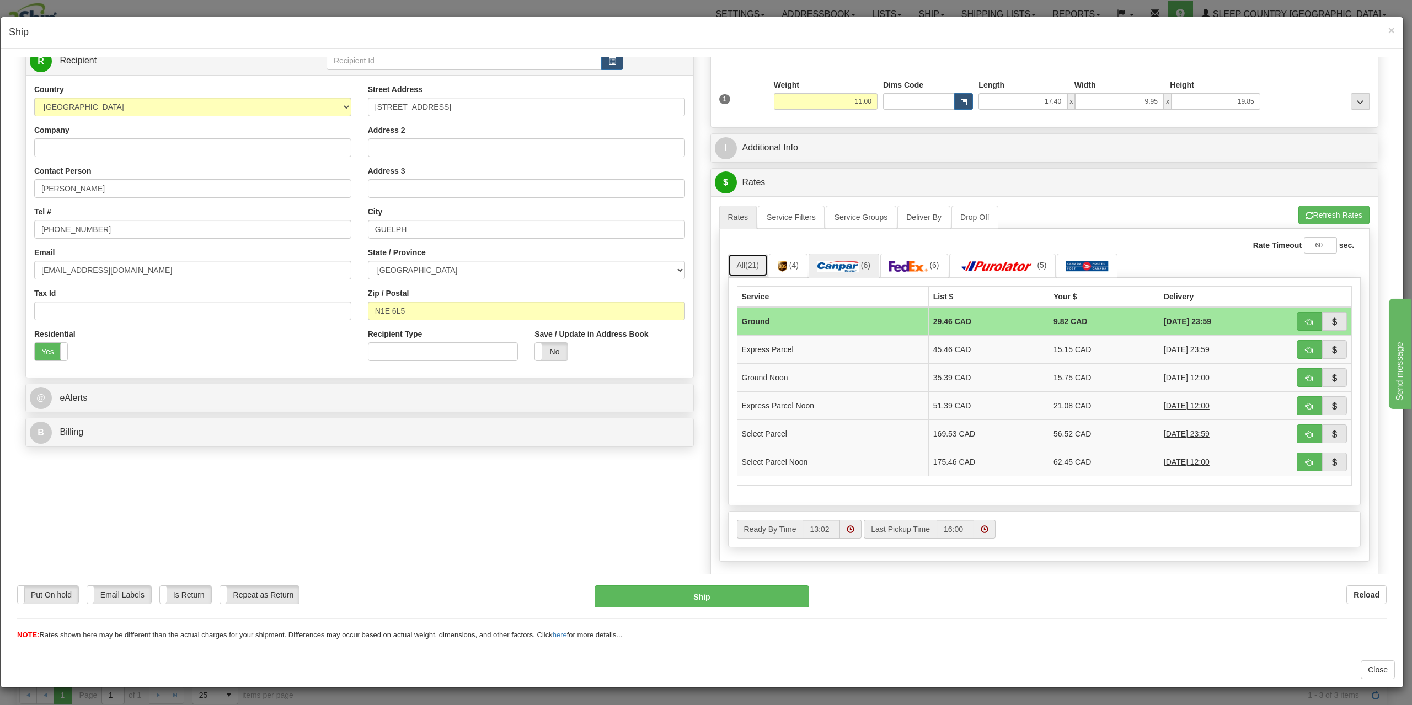
click at [741, 265] on link "All (21)" at bounding box center [748, 264] width 40 height 23
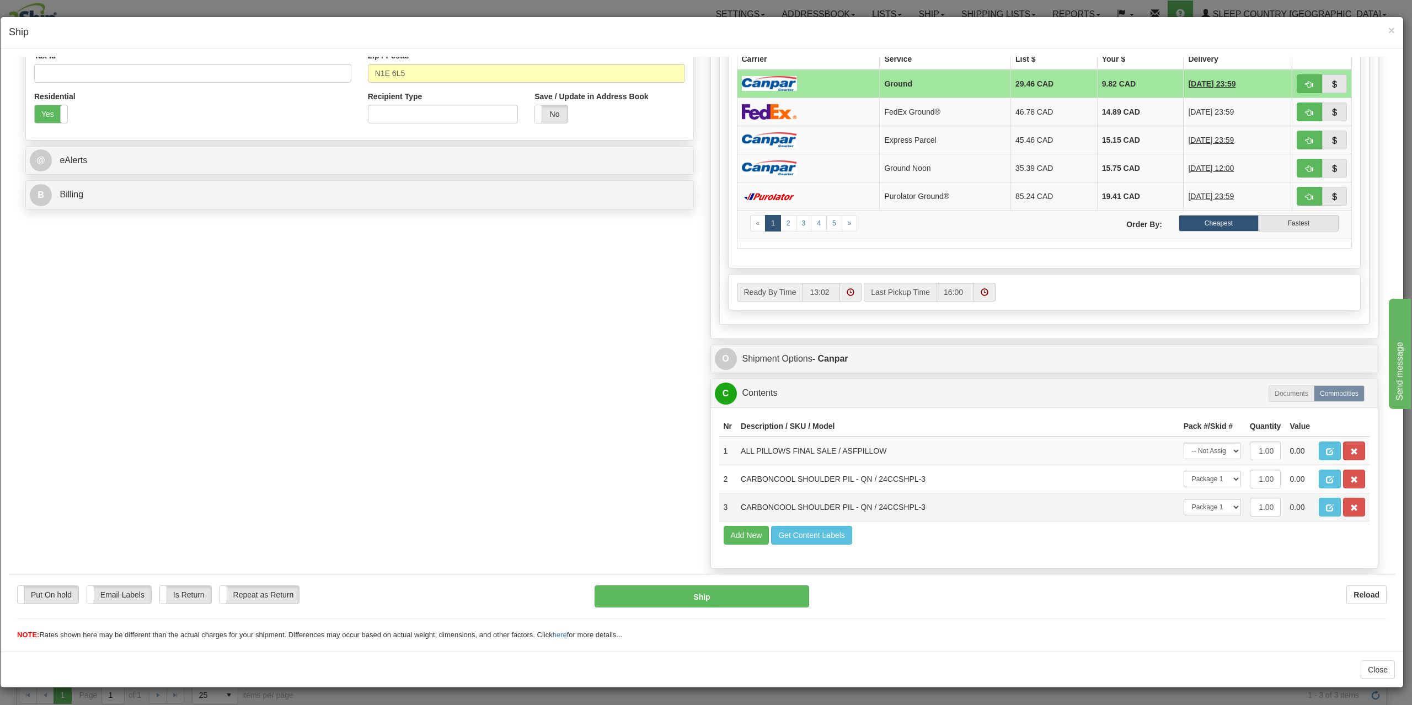
scroll to position [364, 0]
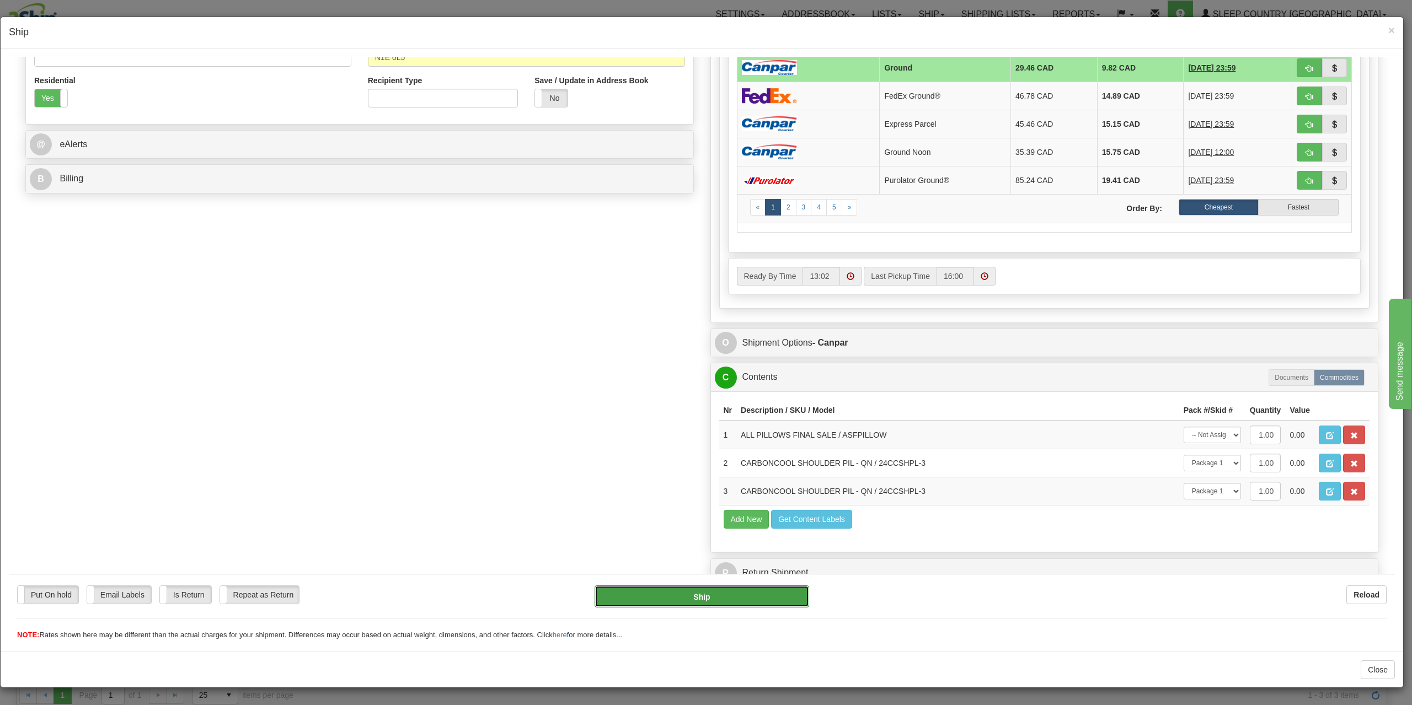
click at [708, 598] on button "Ship" at bounding box center [701, 596] width 215 height 22
type input "1"
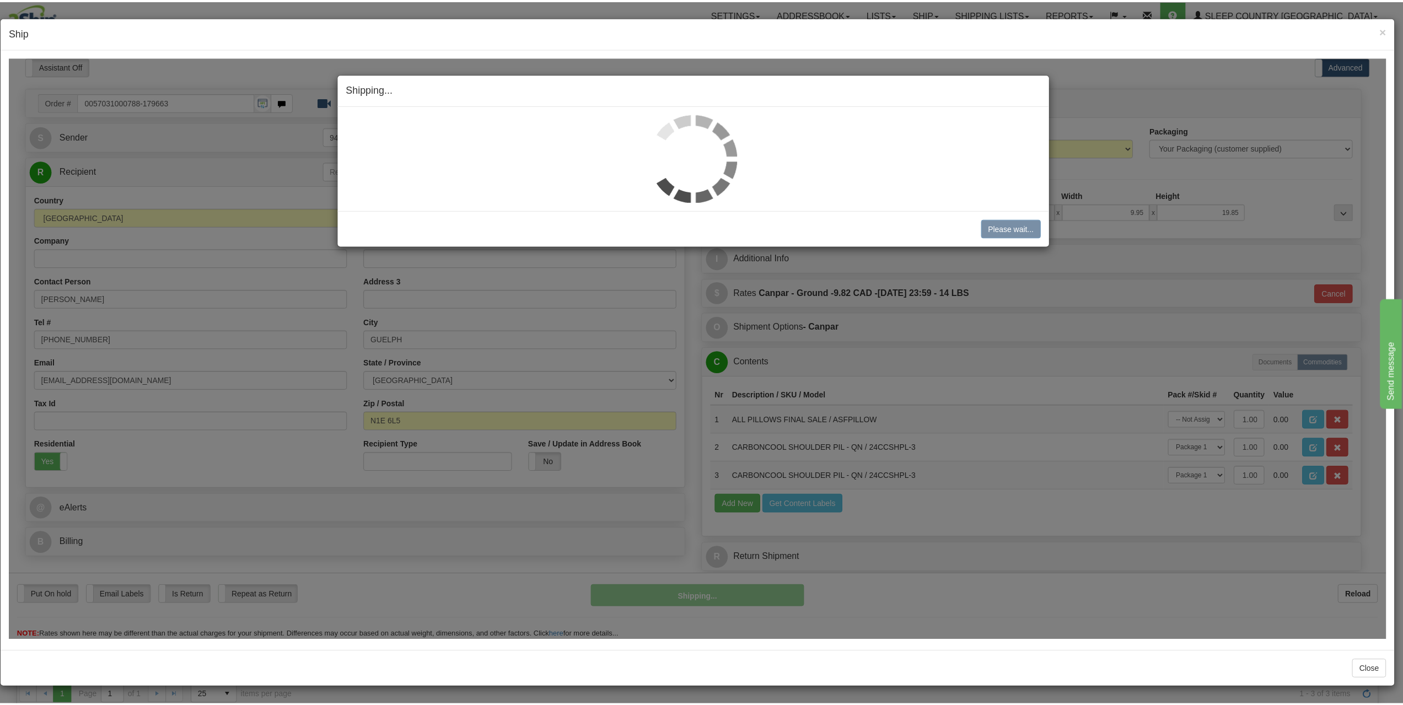
scroll to position [0, 0]
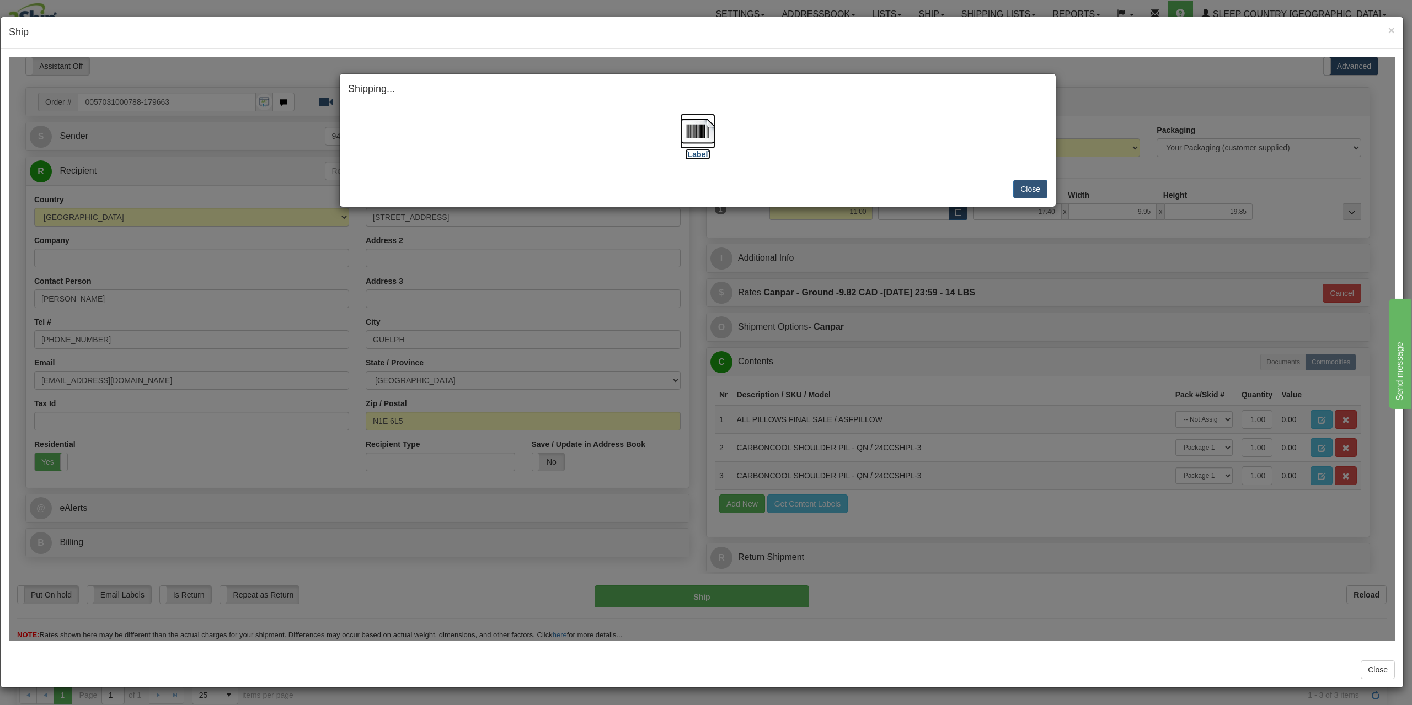
click at [688, 124] on img at bounding box center [697, 130] width 35 height 35
click at [1023, 193] on button "Close" at bounding box center [1030, 188] width 34 height 19
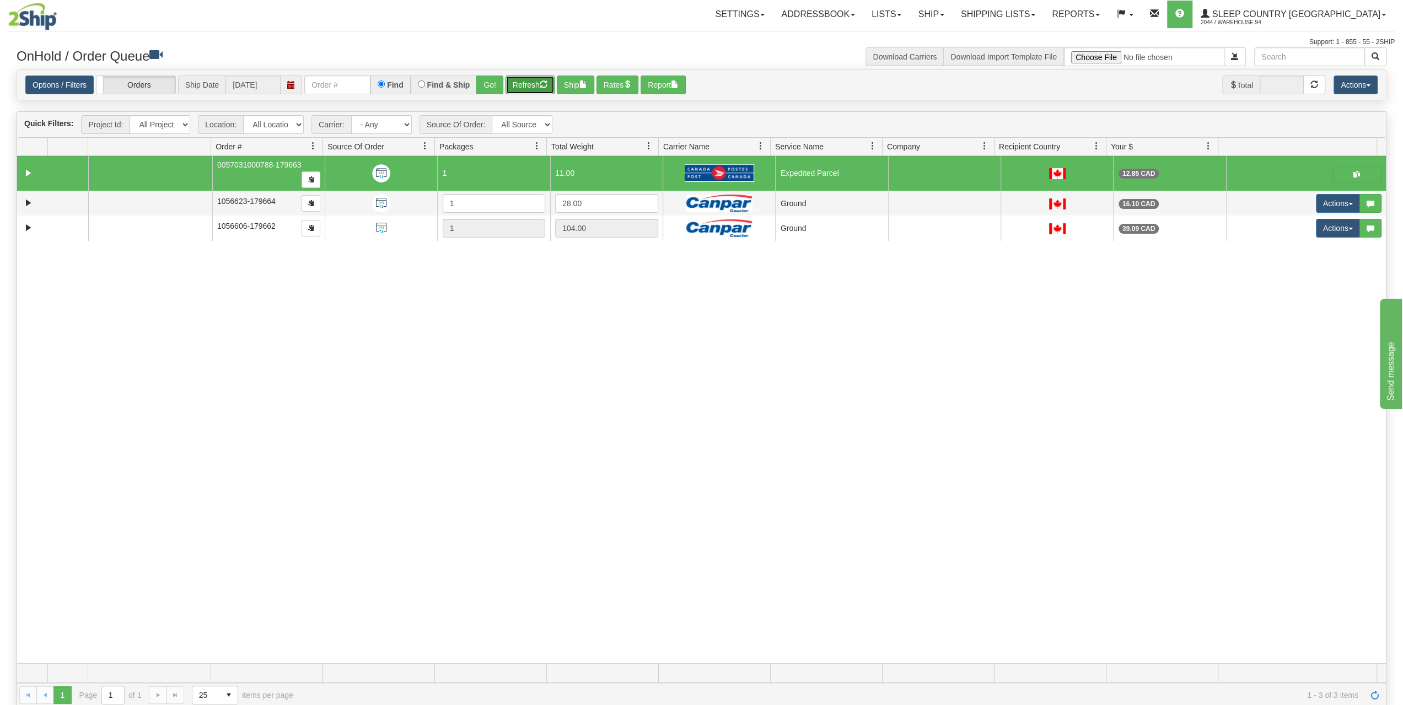
click at [513, 81] on button "Refresh" at bounding box center [530, 85] width 49 height 19
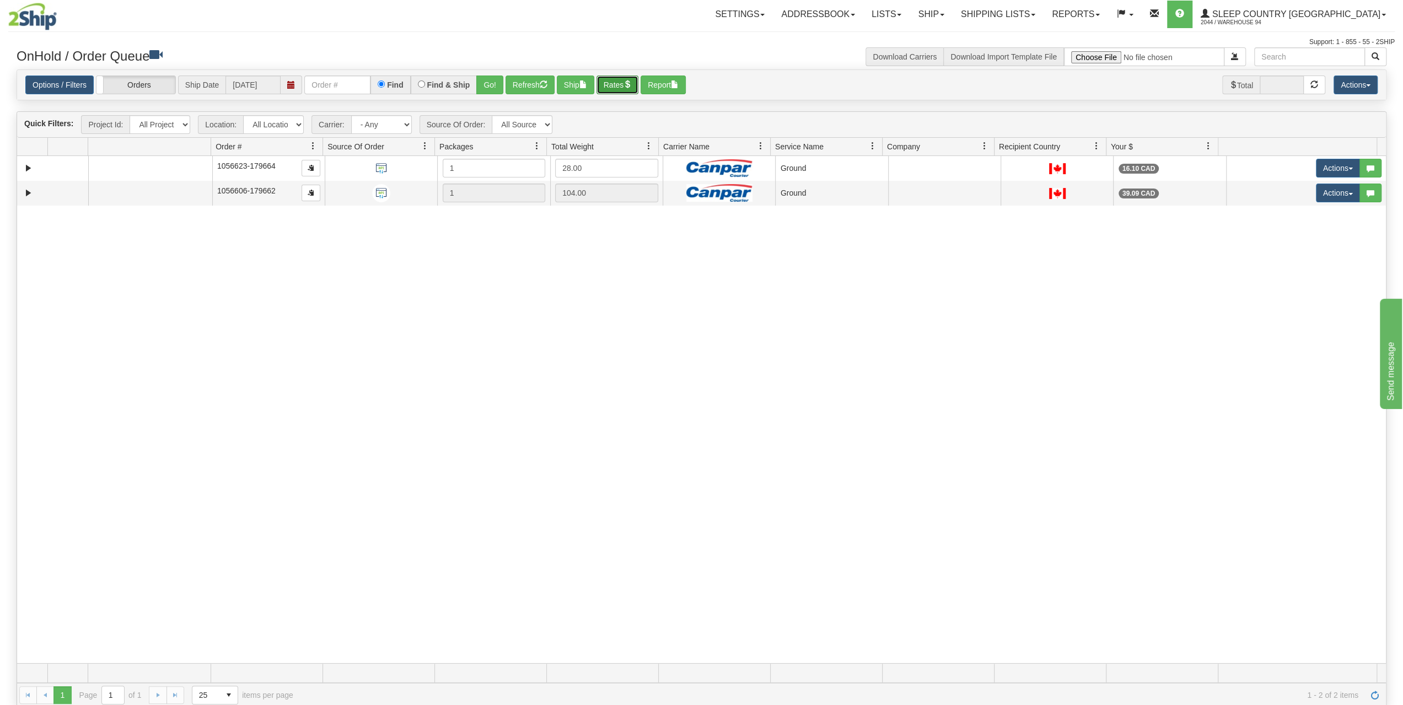
click at [599, 85] on button "Rates" at bounding box center [618, 85] width 42 height 19
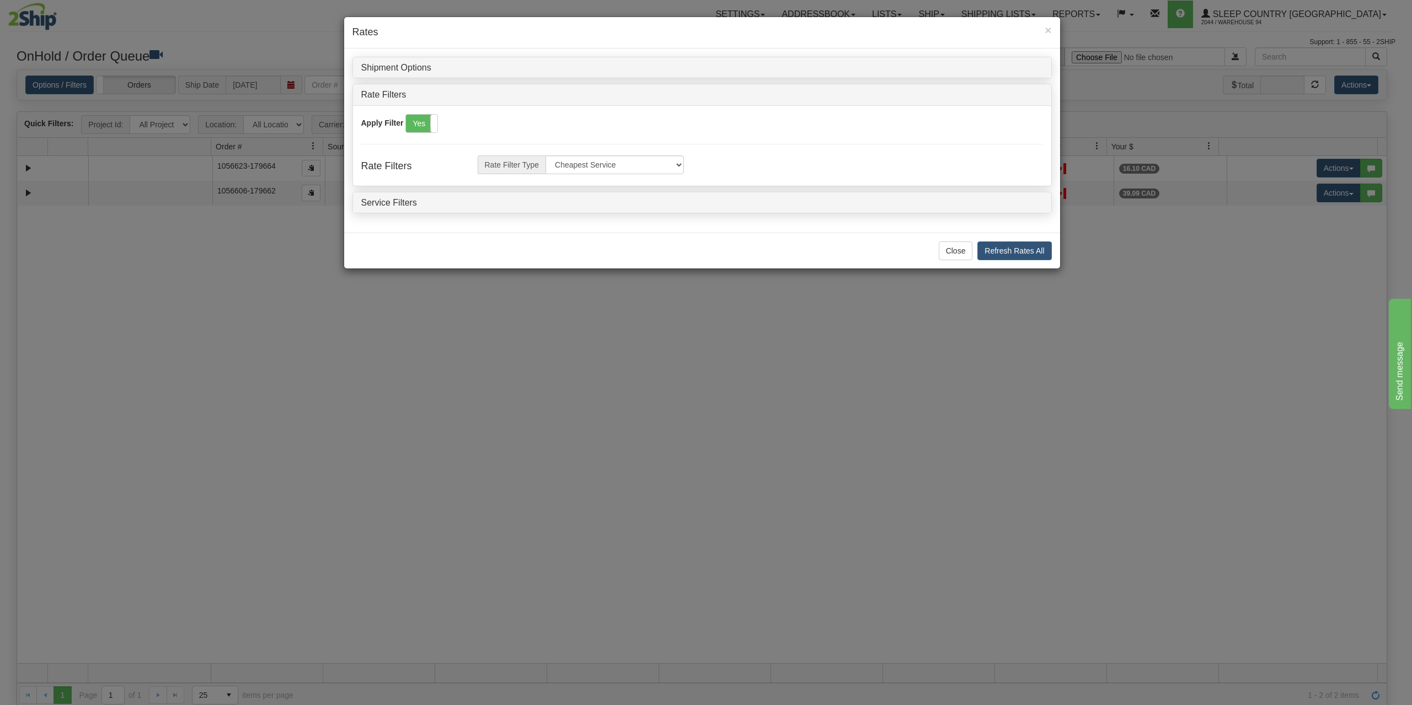
click at [951, 259] on div "Close Refresh Rates All Refresh Rates All" at bounding box center [702, 251] width 716 height 36
drag, startPoint x: 947, startPoint y: 249, endPoint x: 872, endPoint y: 232, distance: 77.0
click at [947, 250] on button "Close" at bounding box center [956, 251] width 34 height 19
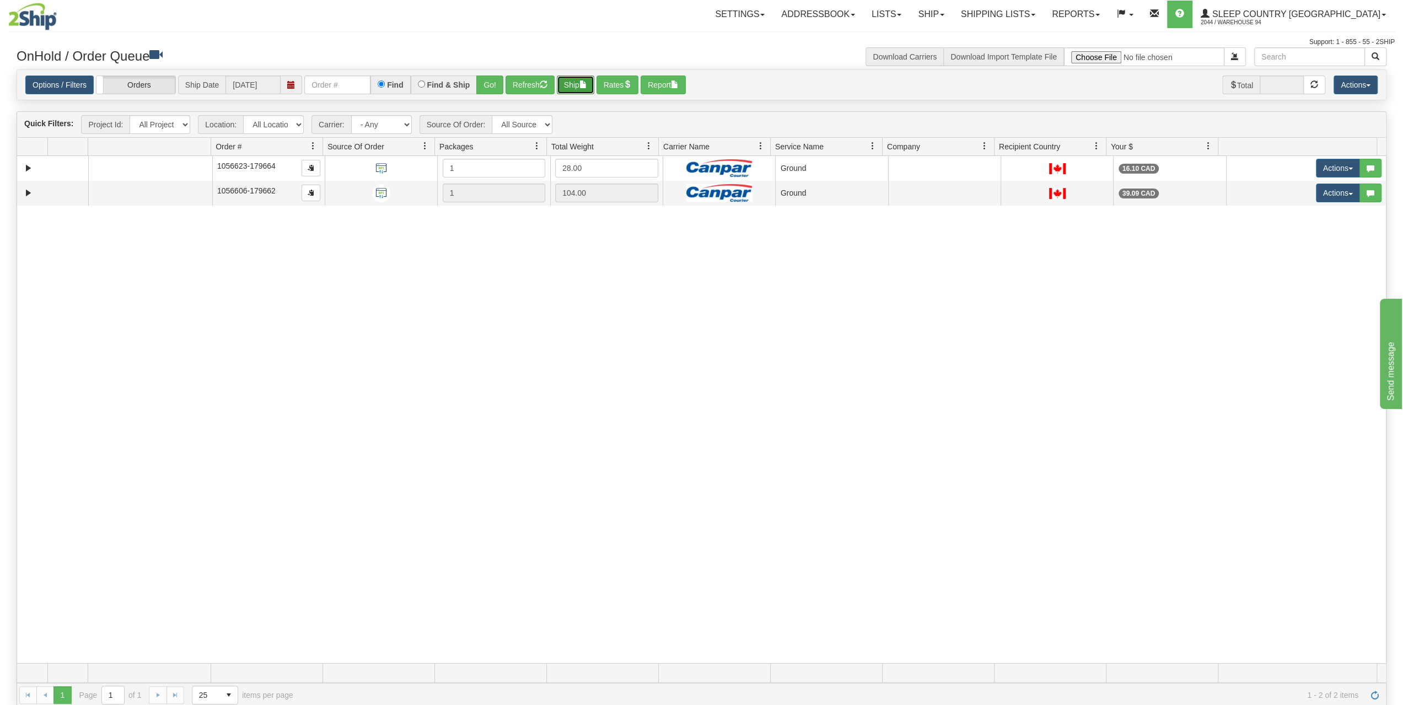
click at [578, 84] on button "Ship" at bounding box center [575, 85] width 37 height 19
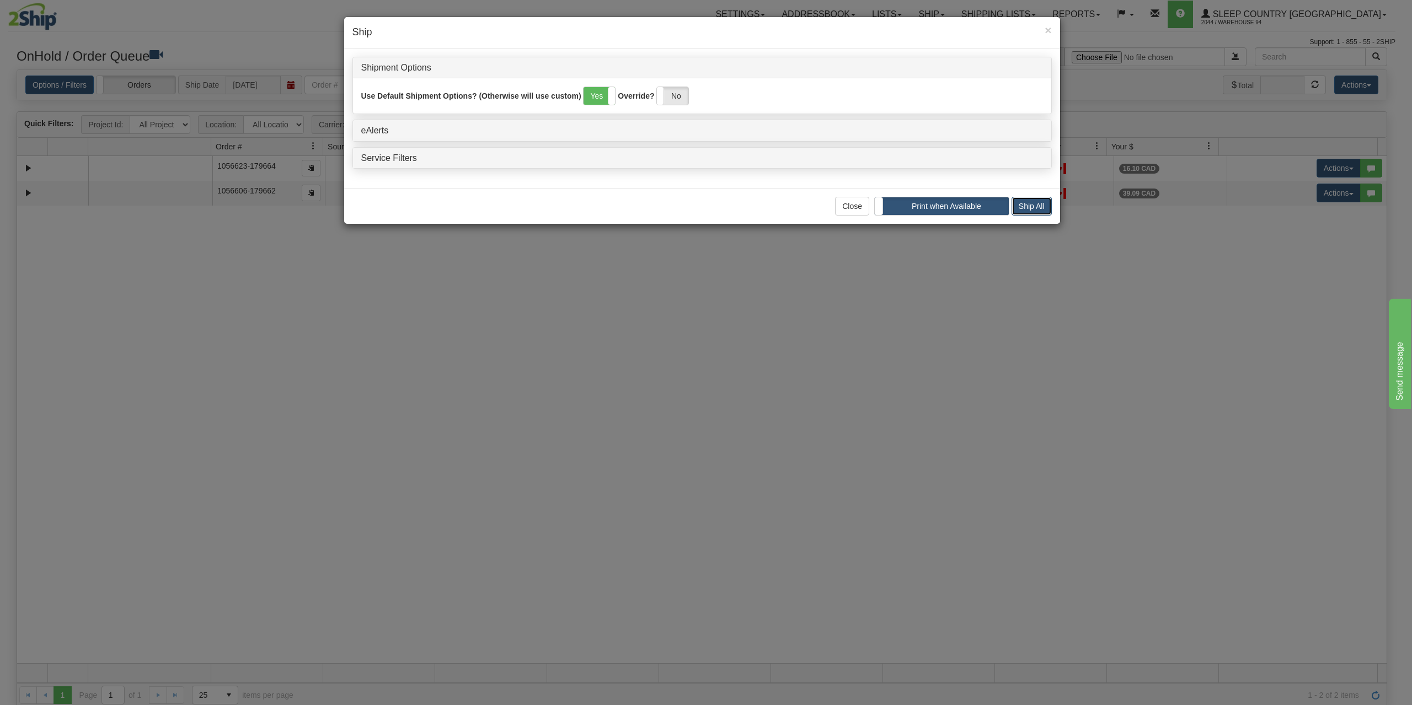
click at [1046, 201] on button "Ship All" at bounding box center [1031, 206] width 40 height 19
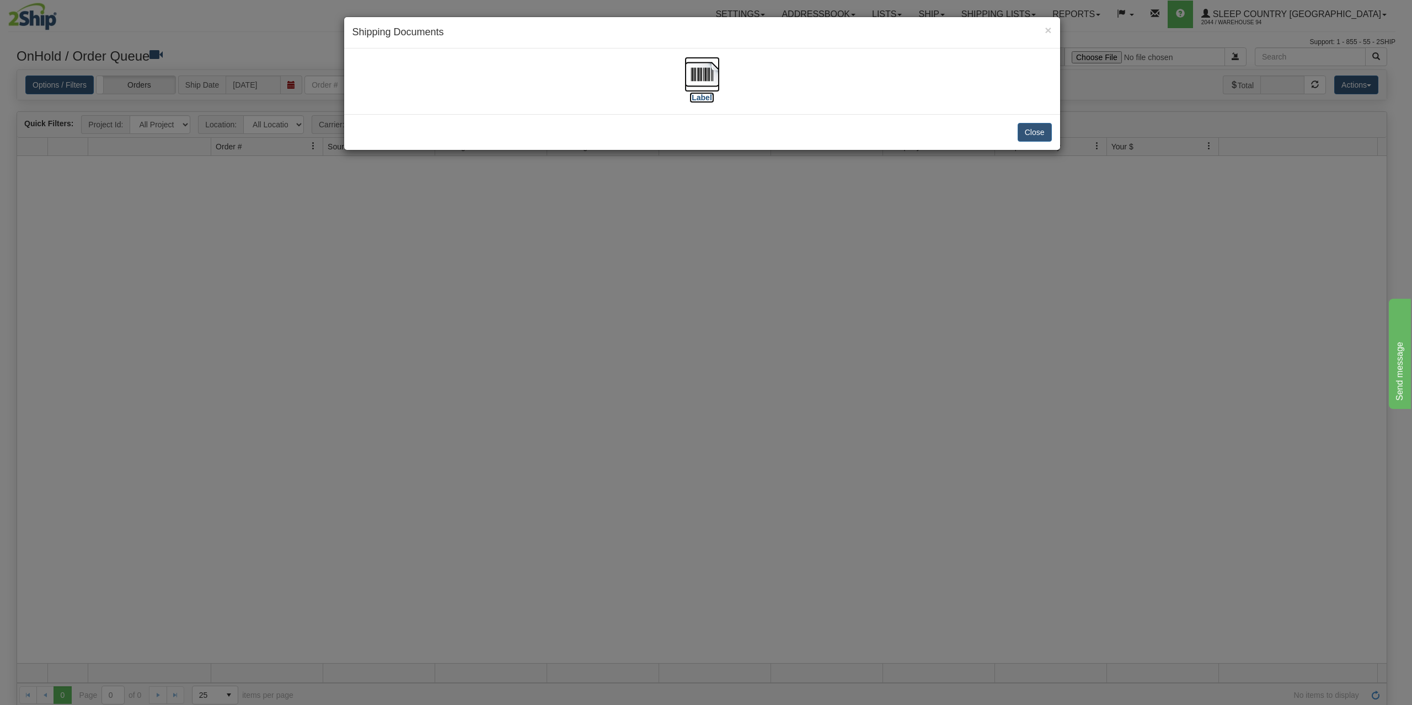
click at [705, 79] on img at bounding box center [701, 74] width 35 height 35
click at [1025, 133] on button "Close" at bounding box center [1034, 132] width 34 height 19
